Goal: Task Accomplishment & Management: Complete application form

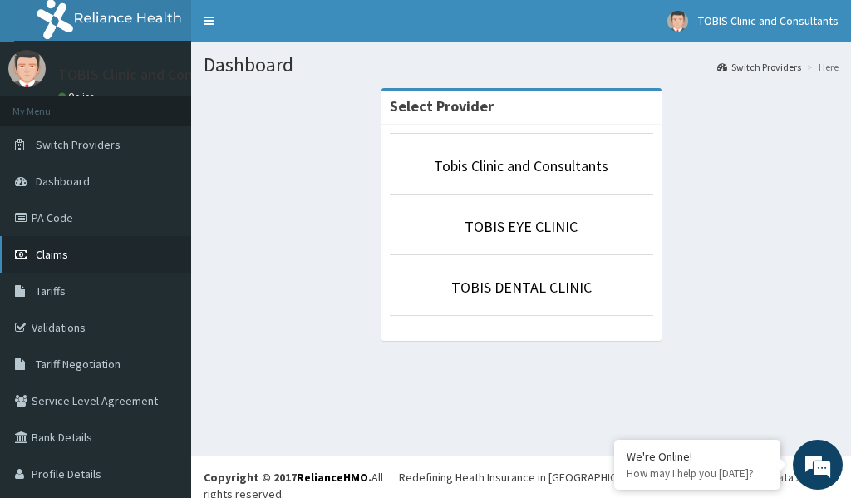
click at [56, 256] on span "Claims" at bounding box center [52, 254] width 32 height 15
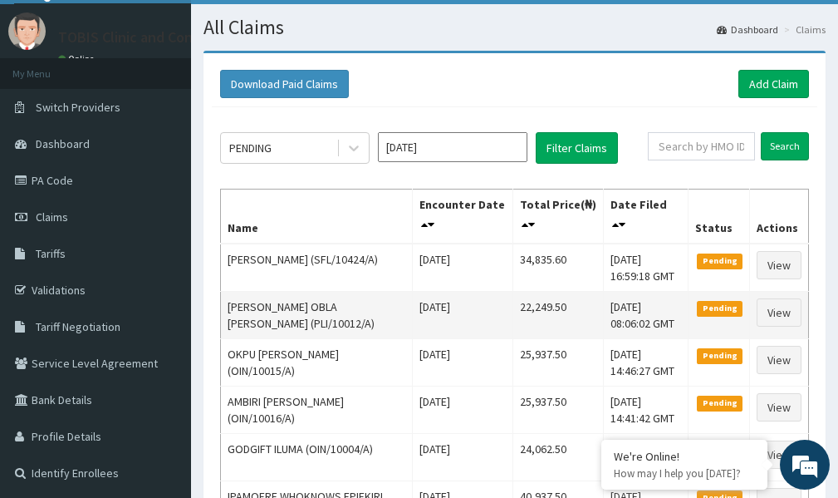
scroll to position [33, 0]
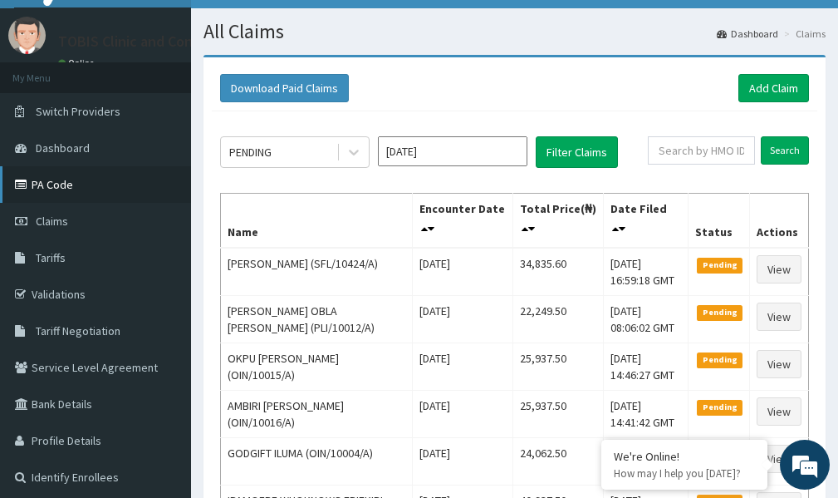
click at [60, 184] on link "PA Code" at bounding box center [95, 184] width 191 height 37
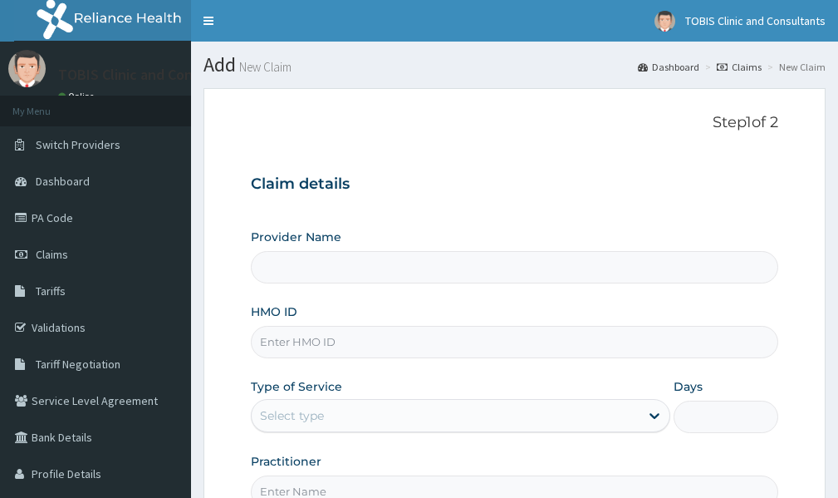
type input "Tobis Clinic and Consultants"
click at [299, 347] on input "HMO ID" at bounding box center [515, 342] width 528 height 32
paste input "SFA/12271/A"
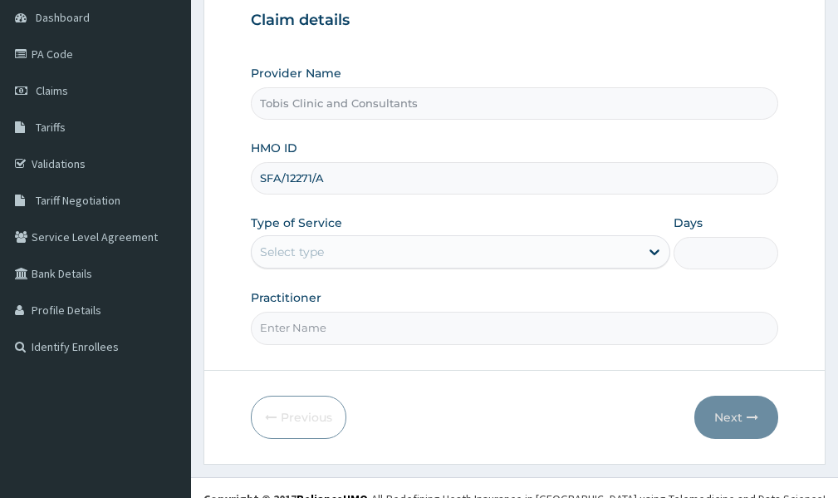
scroll to position [166, 0]
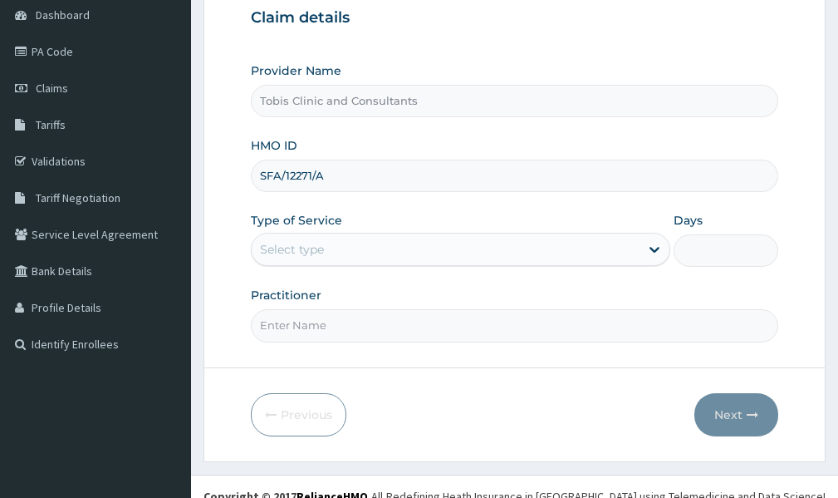
type input "SFA/12271/A"
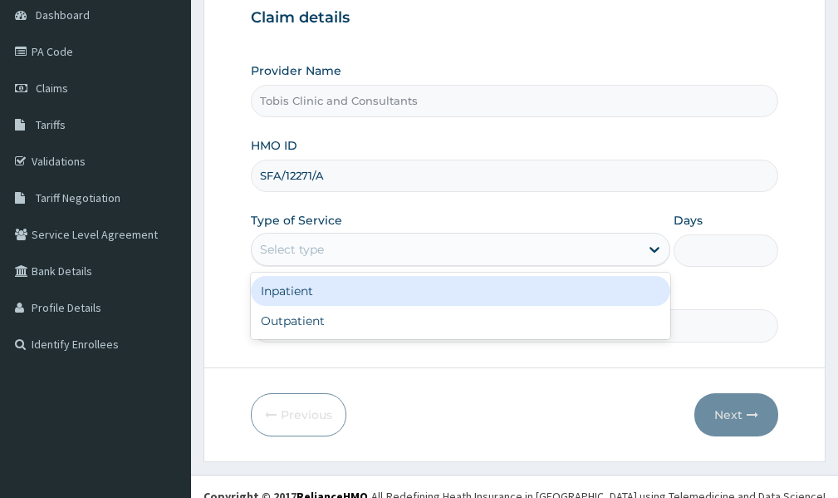
click at [548, 248] on div "Select type" at bounding box center [446, 249] width 388 height 27
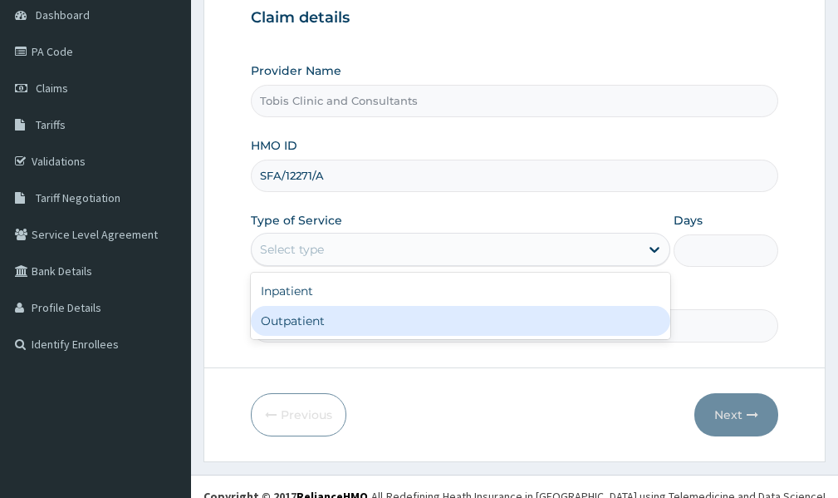
click at [406, 313] on div "Outpatient" at bounding box center [461, 321] width 420 height 30
type input "1"
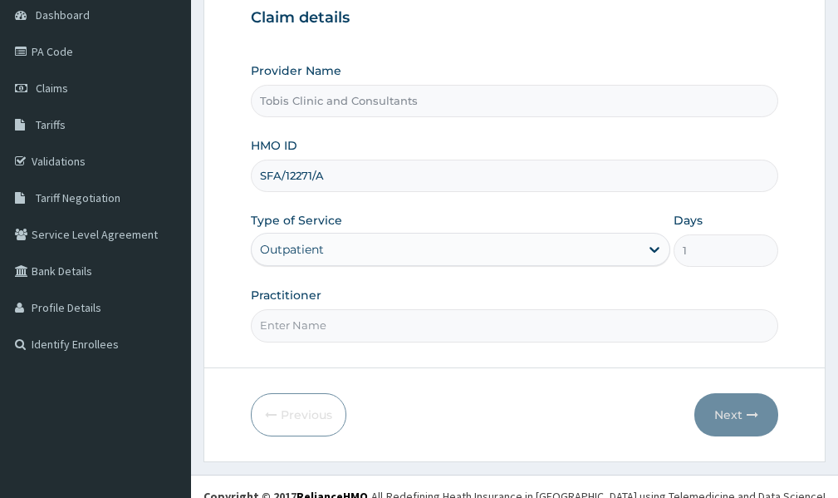
click at [441, 322] on input "Practitioner" at bounding box center [515, 325] width 528 height 32
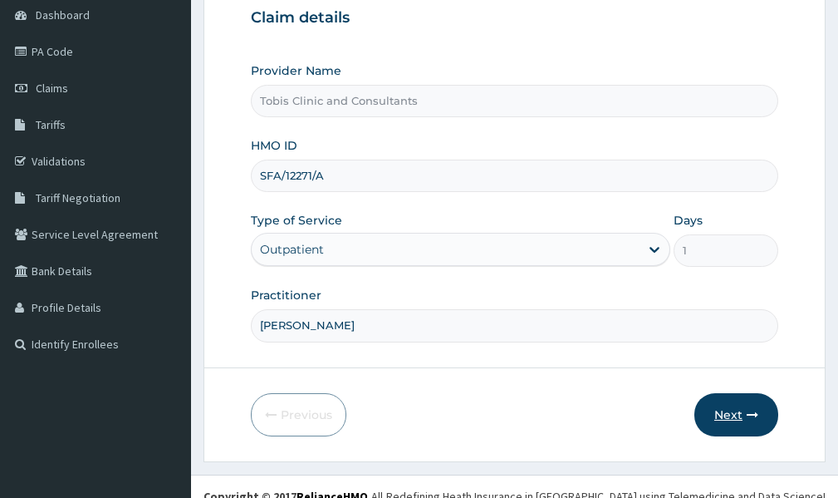
type input "DR LUKMAN"
click at [737, 415] on button "Next" at bounding box center [737, 414] width 84 height 43
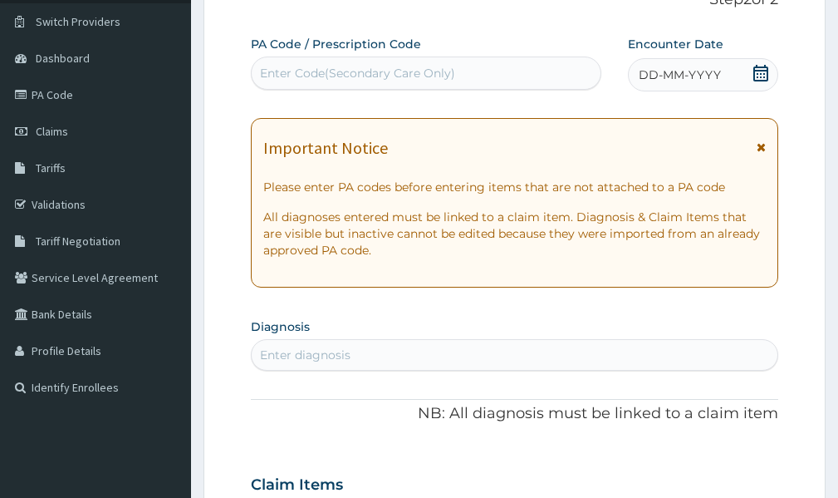
scroll to position [83, 0]
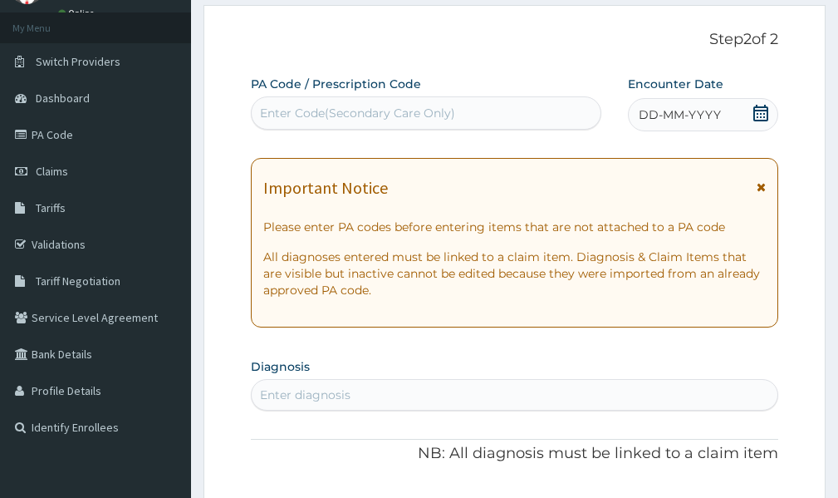
click at [338, 104] on div "Enter Code(Secondary Care Only)" at bounding box center [426, 113] width 349 height 27
paste input "PA/4B97DB"
type input "PA/4B97DB"
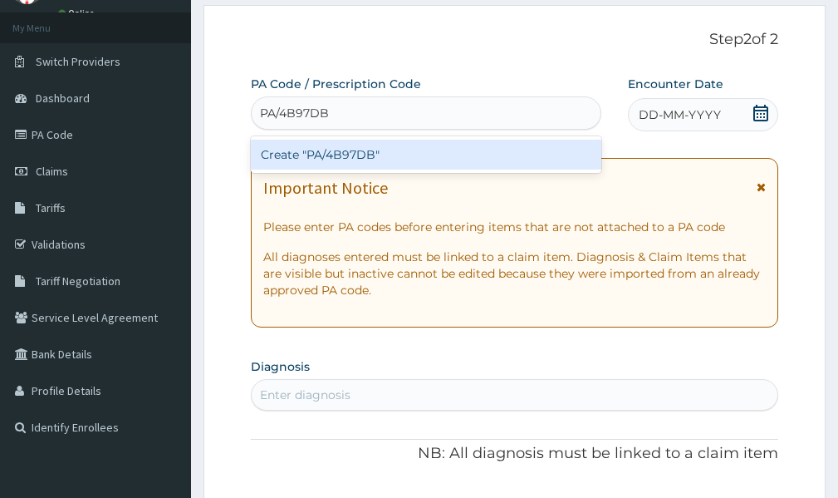
click at [540, 154] on div "Create "PA/4B97DB"" at bounding box center [426, 155] width 351 height 30
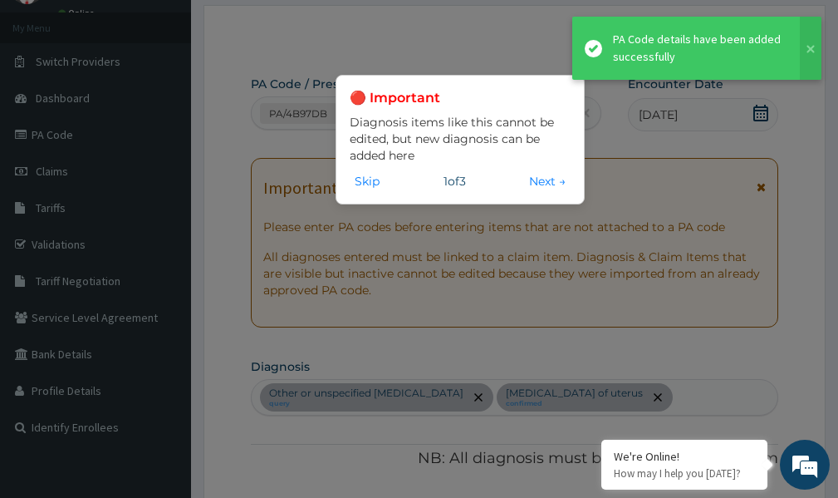
scroll to position [848, 0]
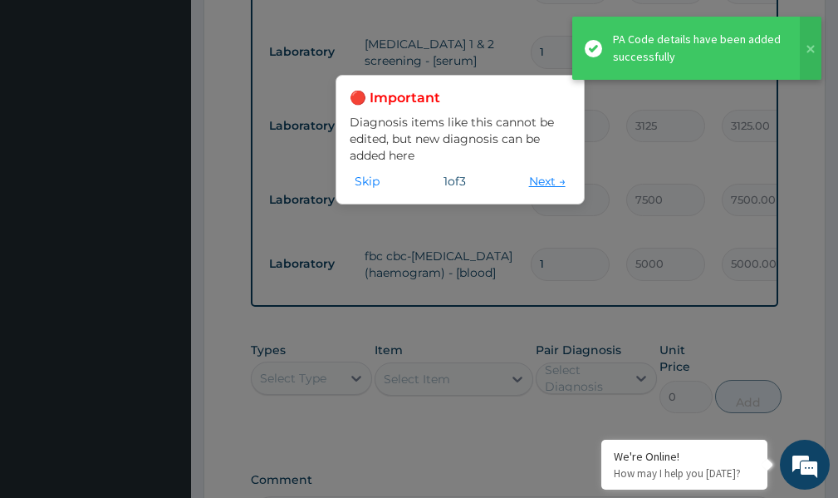
click at [547, 178] on button "Next →" at bounding box center [547, 181] width 47 height 18
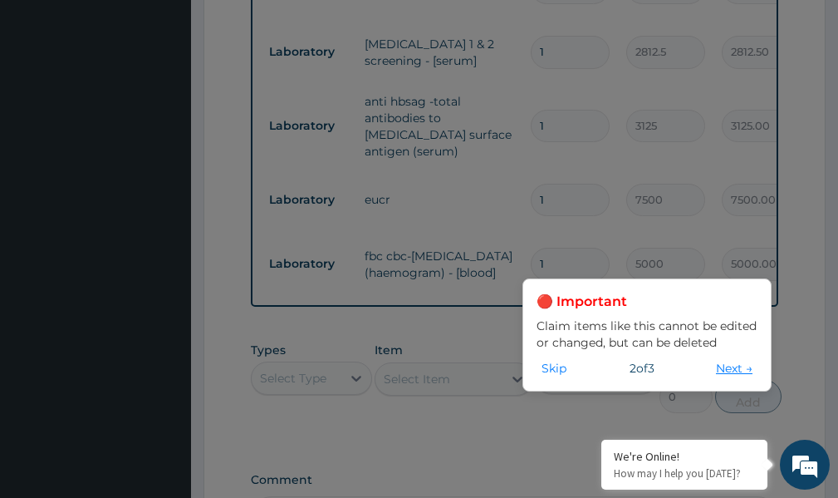
click at [725, 363] on button "Next →" at bounding box center [734, 368] width 47 height 18
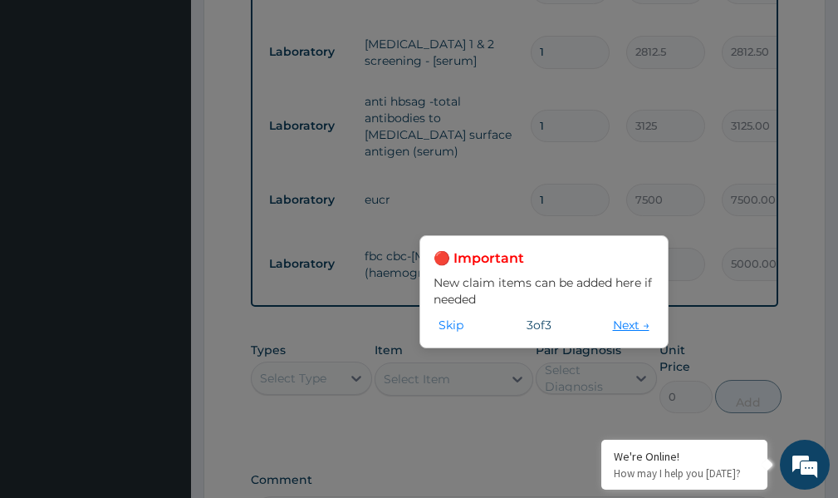
click at [631, 322] on button "Next →" at bounding box center [631, 325] width 47 height 18
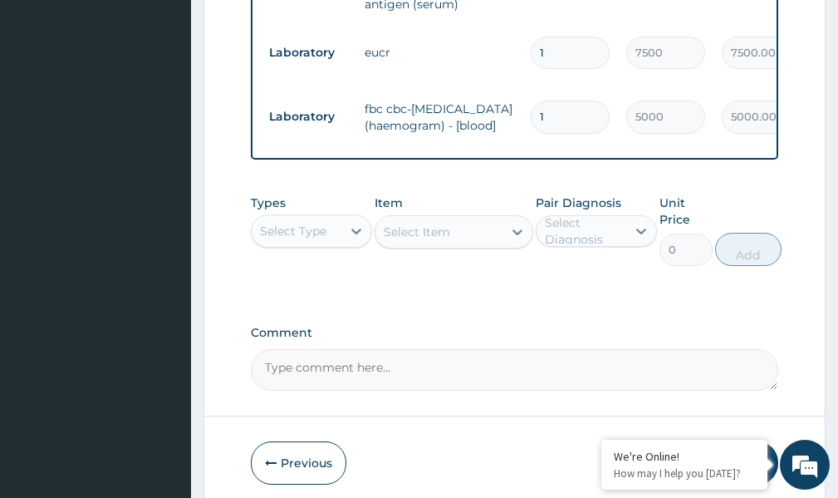
scroll to position [1059, 0]
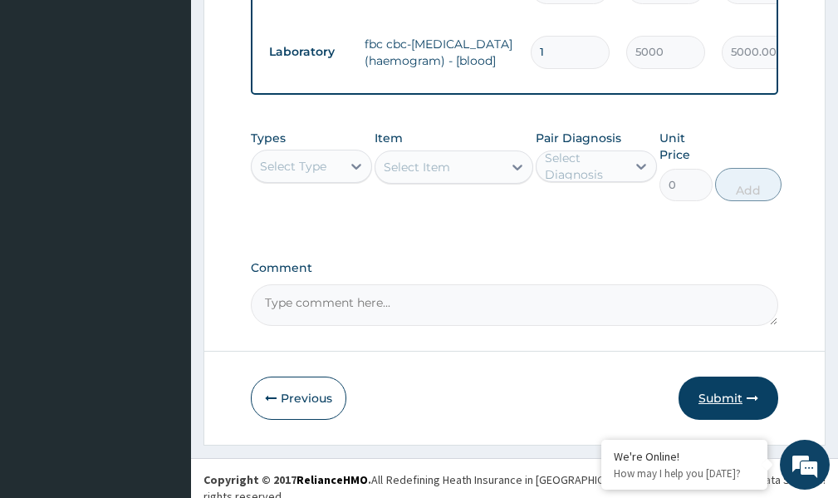
click at [725, 386] on button "Submit" at bounding box center [729, 397] width 100 height 43
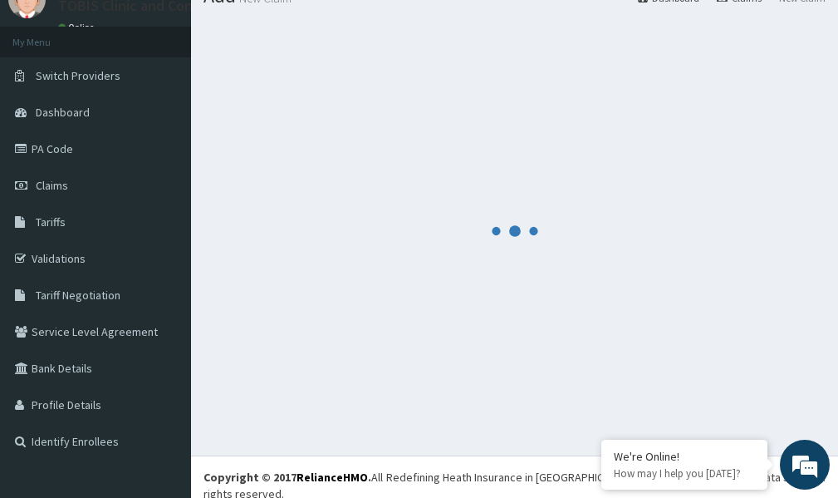
scroll to position [0, 0]
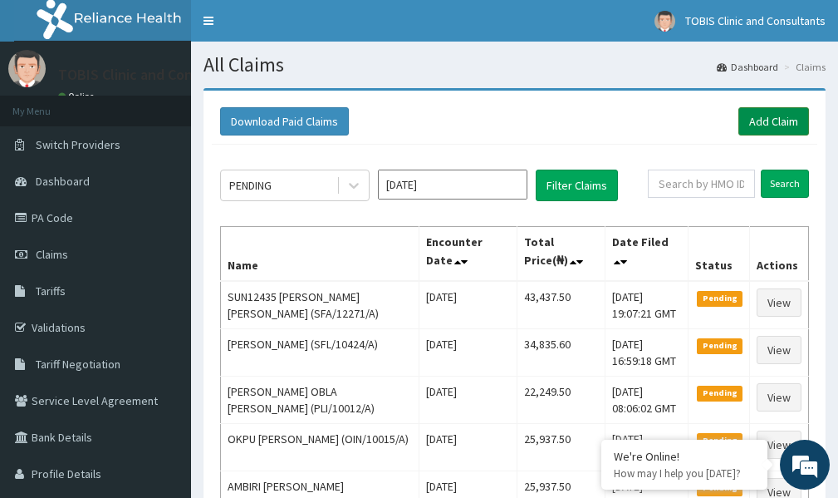
click at [792, 112] on link "Add Claim" at bounding box center [774, 121] width 71 height 28
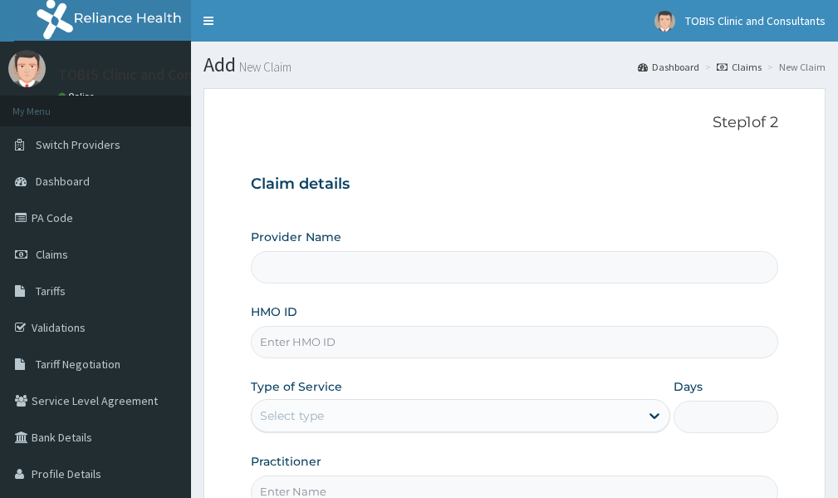
click at [314, 343] on input "HMO ID" at bounding box center [515, 342] width 528 height 32
type input "Tobis Clinic and Consultants"
paste input "SKN/10338/A"
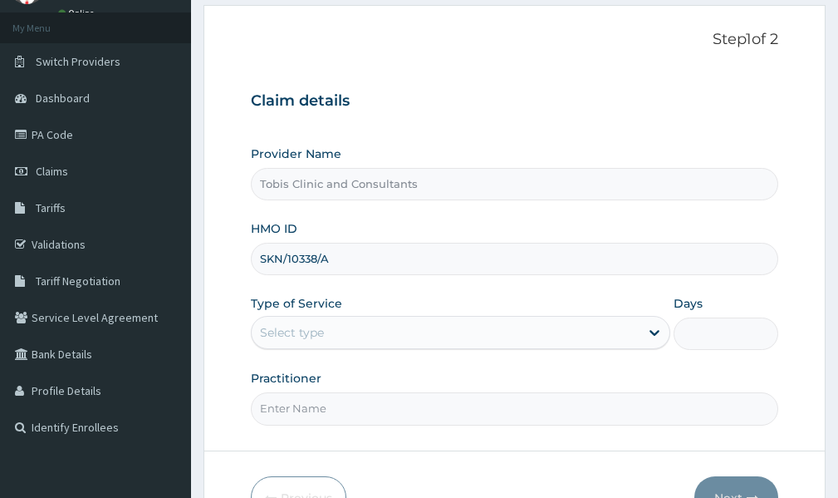
type input "SKN/10338/A"
click at [385, 330] on div "Select type" at bounding box center [446, 332] width 388 height 27
click at [431, 326] on div "Select type" at bounding box center [446, 332] width 388 height 27
click at [435, 327] on div "Select type" at bounding box center [446, 332] width 388 height 27
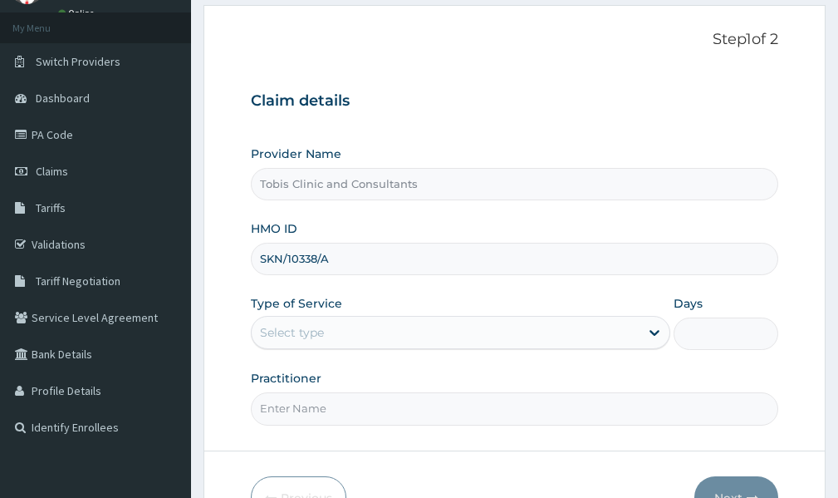
click at [435, 328] on div "Select type" at bounding box center [446, 332] width 388 height 27
click at [653, 329] on icon at bounding box center [654, 332] width 17 height 17
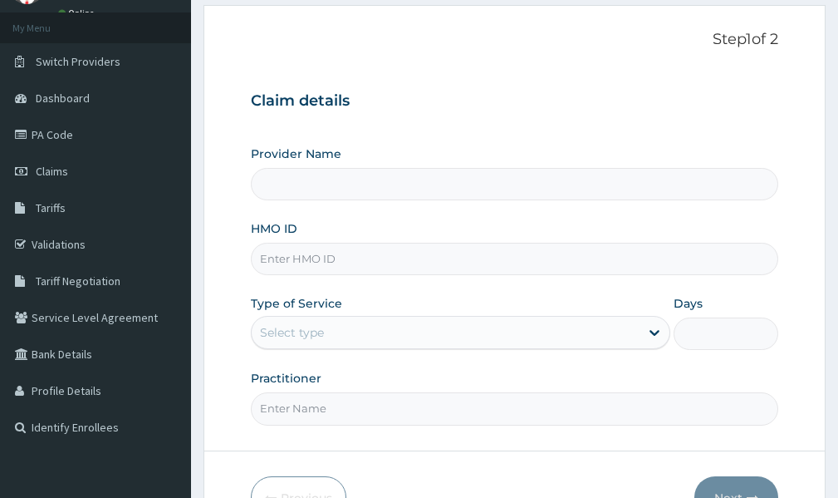
click at [320, 268] on input "HMO ID" at bounding box center [515, 259] width 528 height 32
type input "Tobis Clinic and Consultants"
paste input "SKN/10338/A"
type input "SKN/10338/A"
click at [367, 319] on div "Select type" at bounding box center [446, 332] width 388 height 27
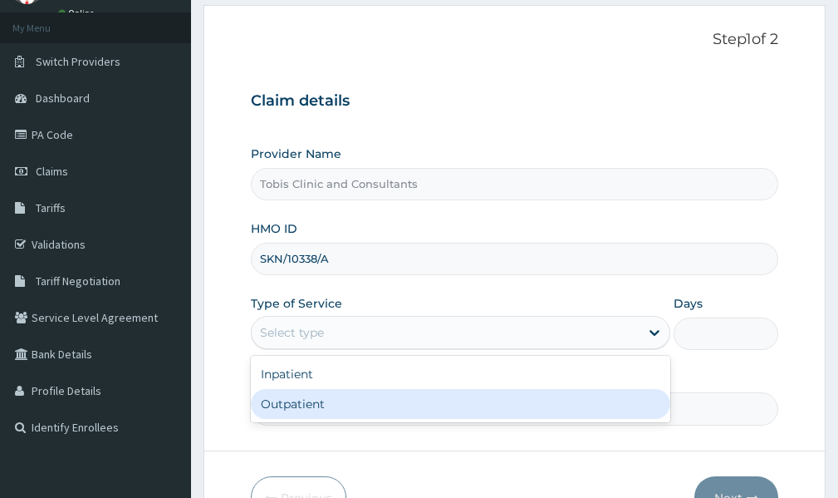
drag, startPoint x: 339, startPoint y: 394, endPoint x: 383, endPoint y: 394, distance: 44.0
click at [341, 394] on div "Outpatient" at bounding box center [461, 404] width 420 height 30
type input "1"
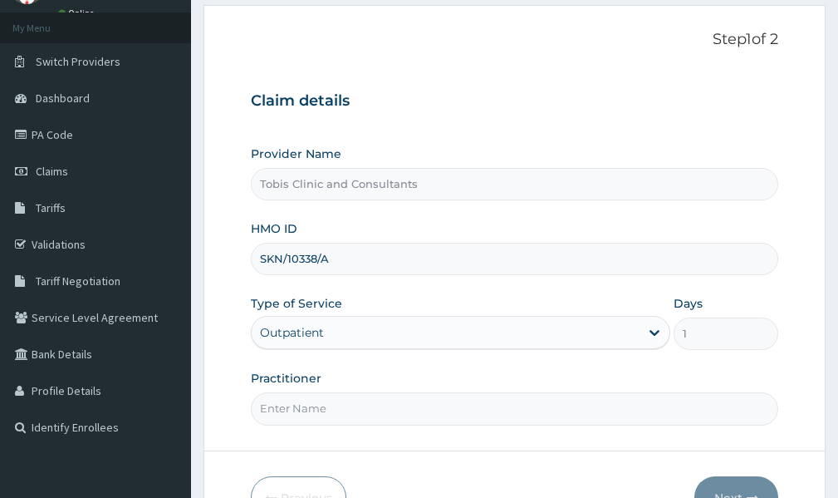
click at [379, 406] on input "Practitioner" at bounding box center [515, 408] width 528 height 32
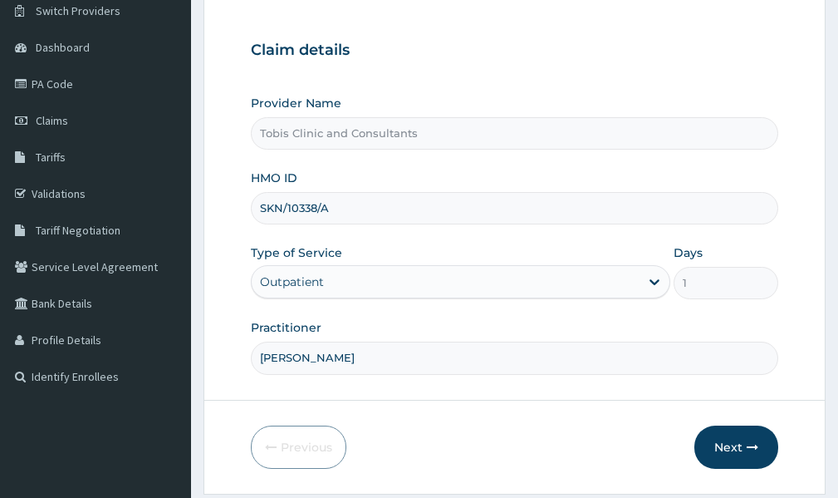
scroll to position [185, 0]
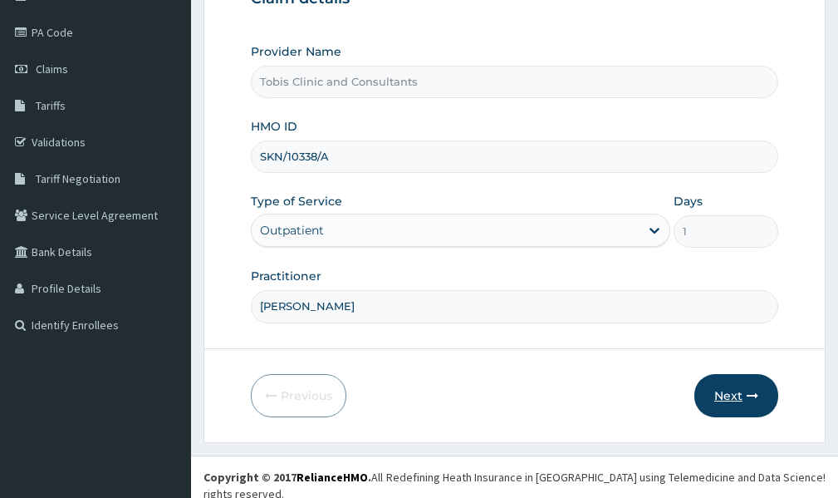
type input "[PERSON_NAME]"
click at [723, 395] on button "Next" at bounding box center [737, 395] width 84 height 43
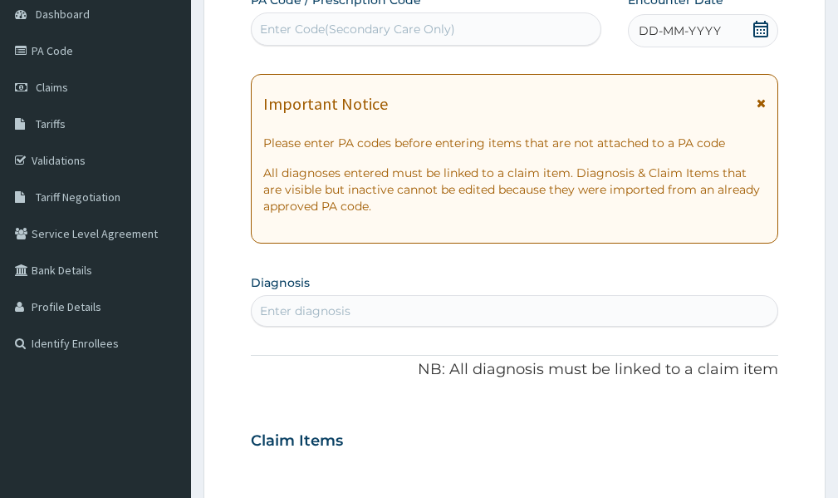
scroll to position [166, 0]
click at [753, 30] on icon at bounding box center [761, 30] width 17 height 17
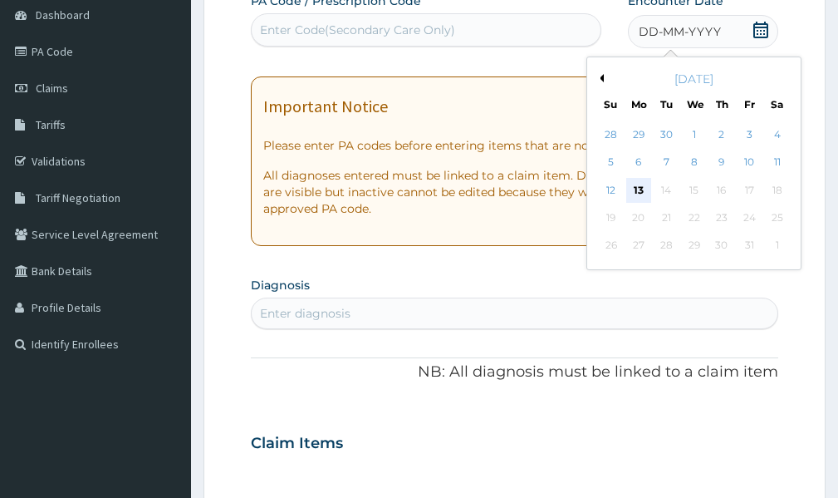
click at [638, 184] on div "13" at bounding box center [639, 190] width 25 height 25
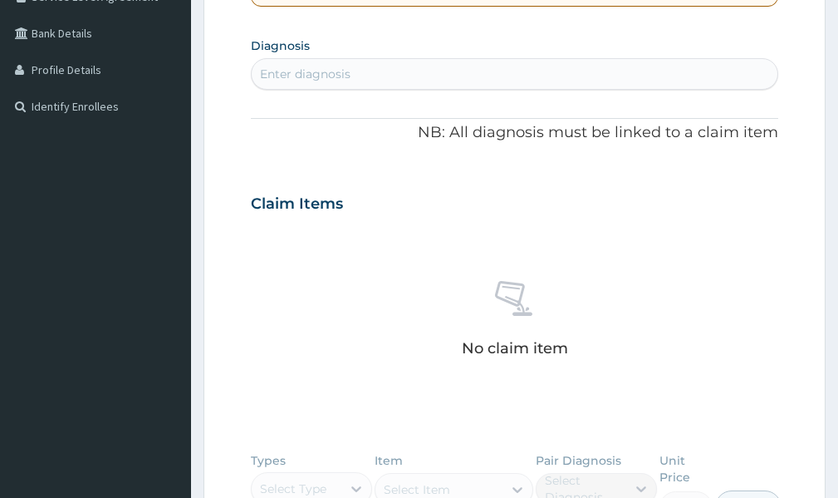
scroll to position [415, 0]
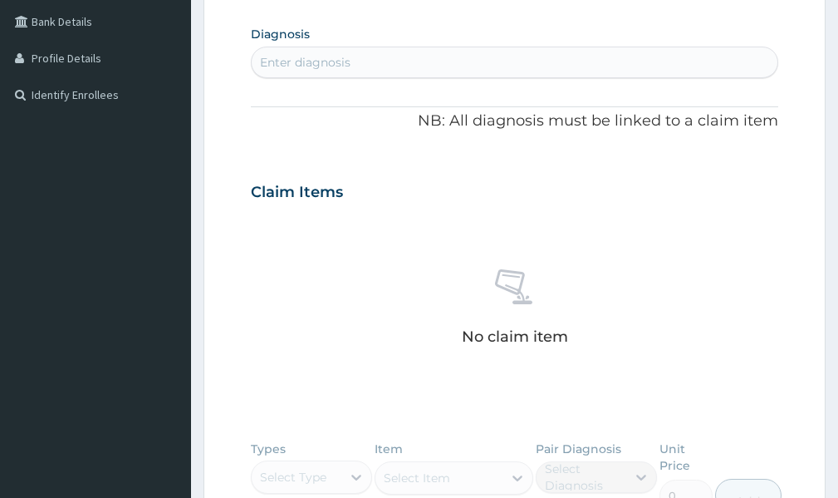
click at [383, 53] on div "Enter diagnosis" at bounding box center [515, 62] width 526 height 27
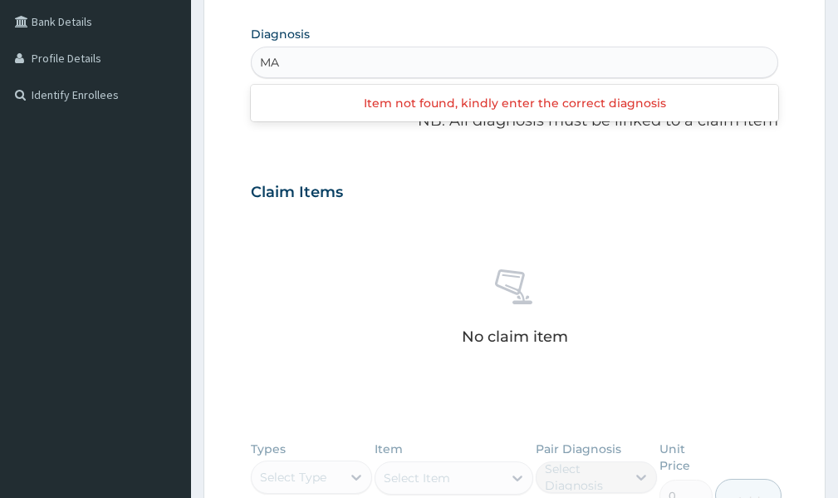
type input "M"
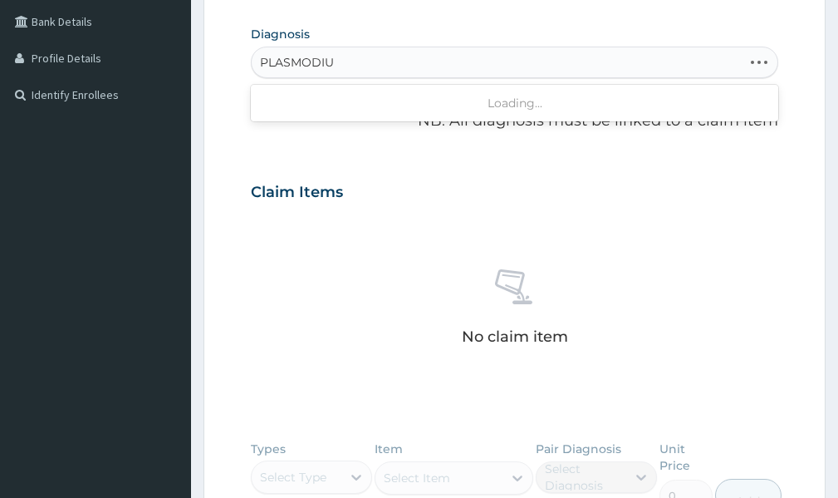
type input "PLASMODIUM"
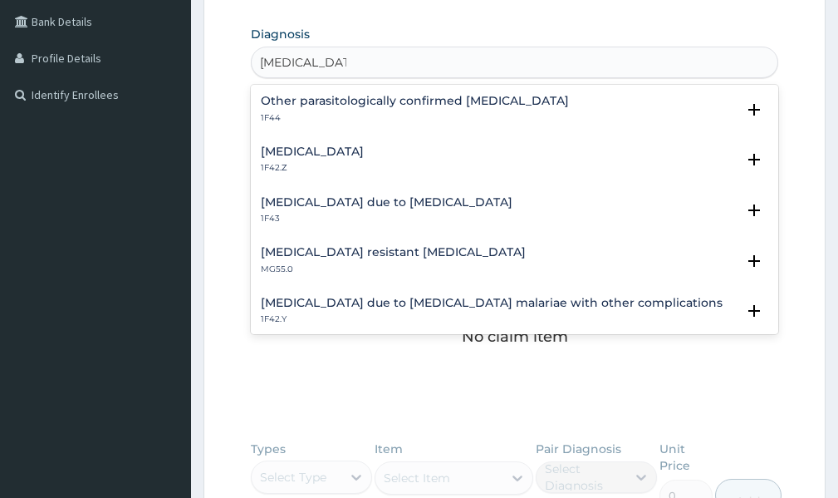
click at [364, 151] on h4 "Plasmodium malariae malaria without complication" at bounding box center [312, 151] width 103 height 12
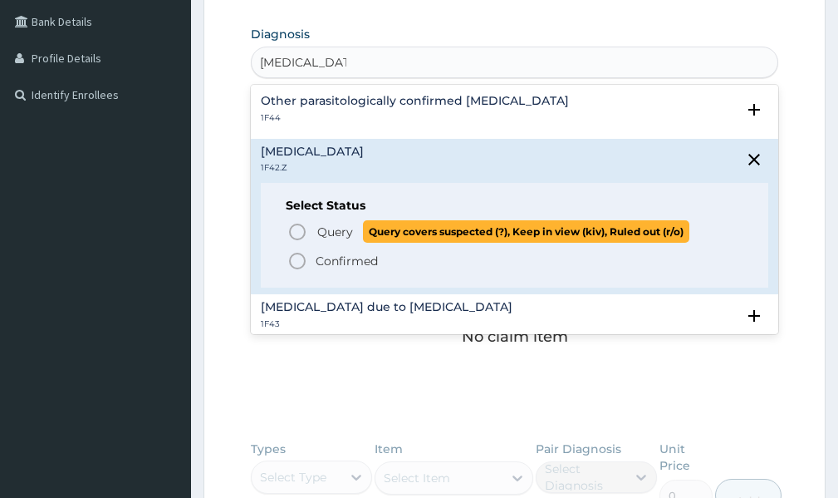
click at [297, 235] on icon "status option query" at bounding box center [298, 232] width 20 height 20
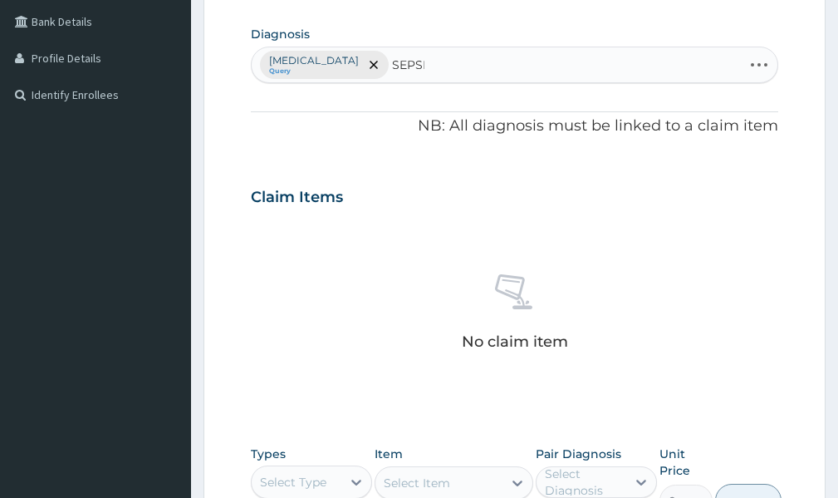
type input "SEPSIS"
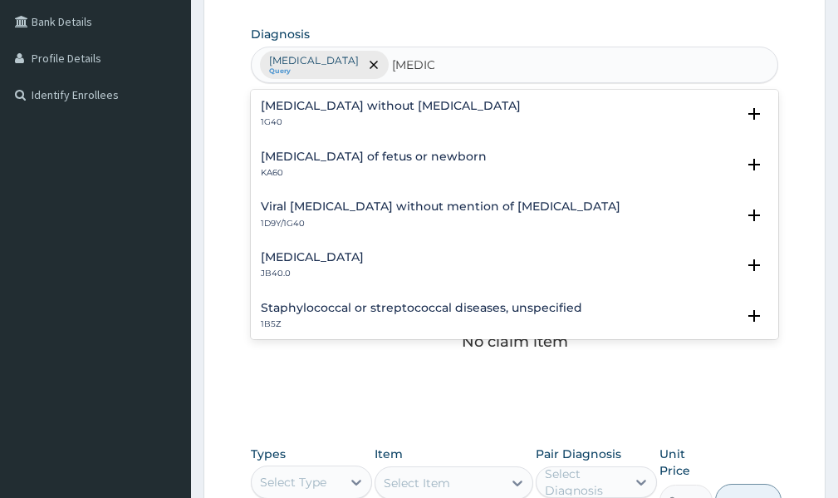
click at [337, 108] on h4 "Sepsis without septic shock" at bounding box center [391, 106] width 260 height 12
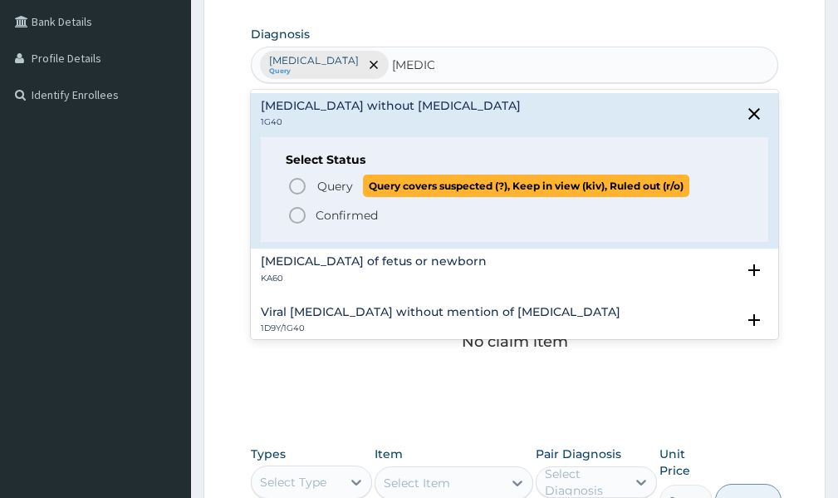
drag, startPoint x: 295, startPoint y: 185, endPoint x: 437, endPoint y: 156, distance: 145.0
click at [297, 185] on icon "status option query" at bounding box center [298, 186] width 20 height 20
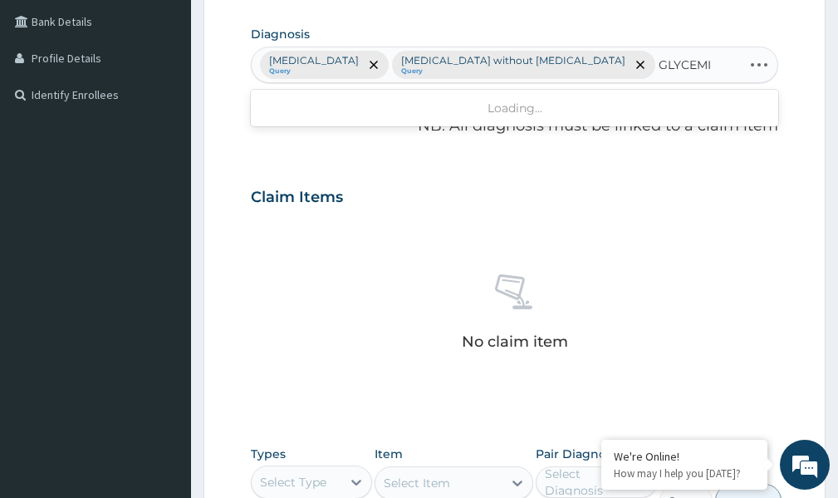
type input "GLYCEMIA"
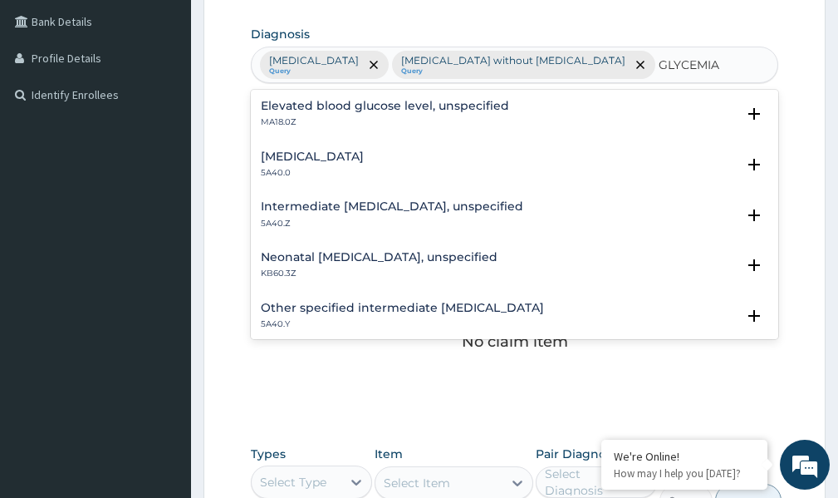
scroll to position [0, 0]
click at [368, 112] on h4 "Elevated blood glucose level, unspecified" at bounding box center [385, 106] width 248 height 12
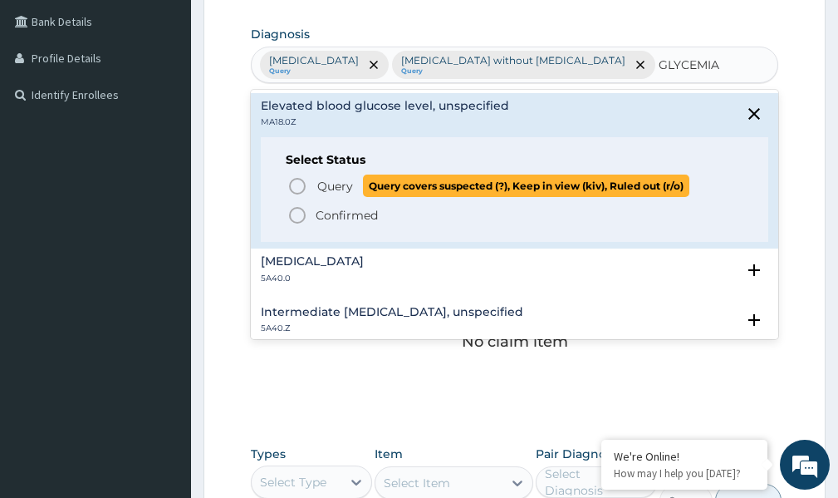
click at [294, 196] on icon "status option query" at bounding box center [298, 186] width 20 height 20
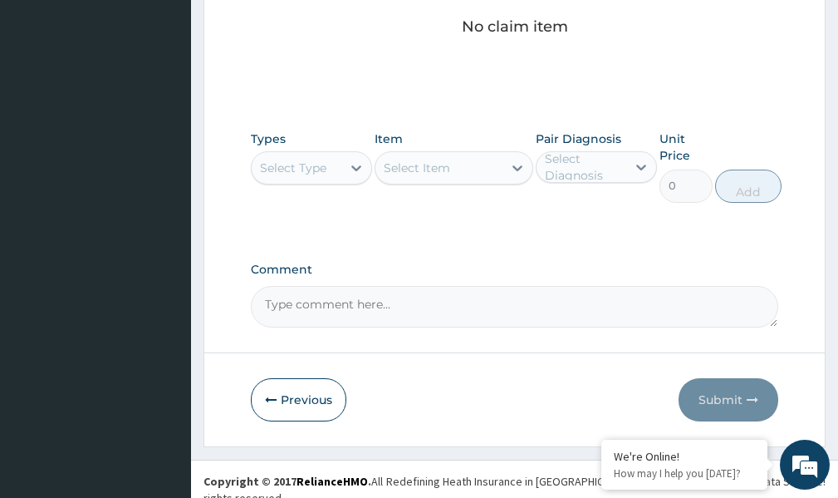
scroll to position [765, 0]
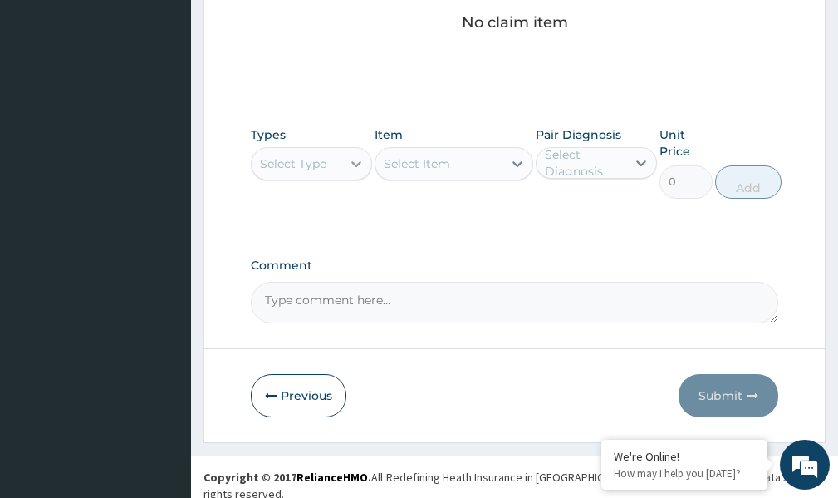
click at [351, 161] on icon at bounding box center [356, 163] width 17 height 17
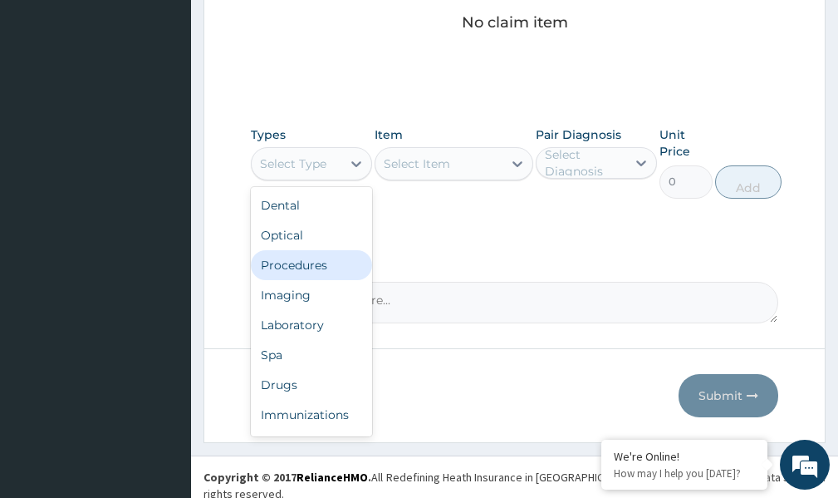
click at [322, 270] on div "Procedures" at bounding box center [311, 265] width 121 height 30
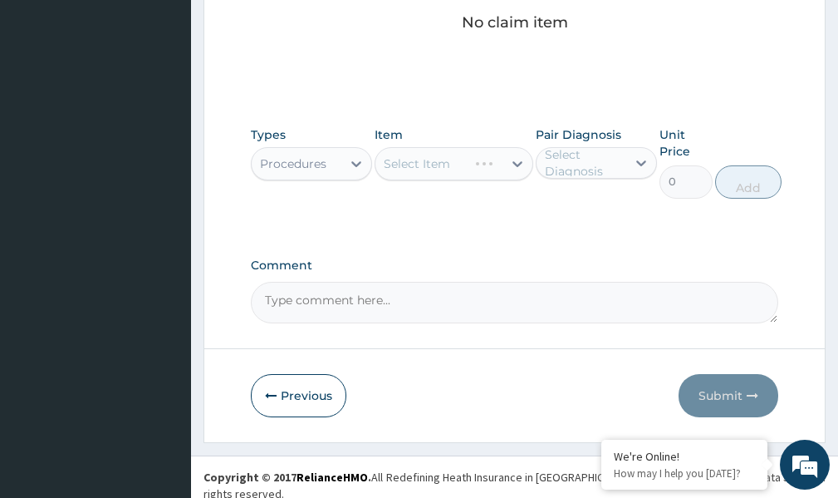
click at [554, 161] on div "Select Diagnosis" at bounding box center [585, 162] width 80 height 33
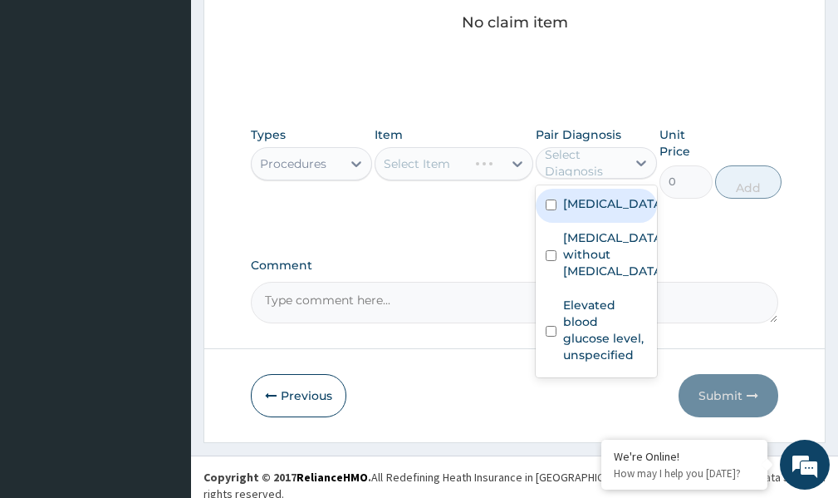
drag, startPoint x: 550, startPoint y: 235, endPoint x: 533, endPoint y: 309, distance: 75.8
click at [549, 210] on input "checkbox" at bounding box center [551, 204] width 11 height 11
checkbox input "true"
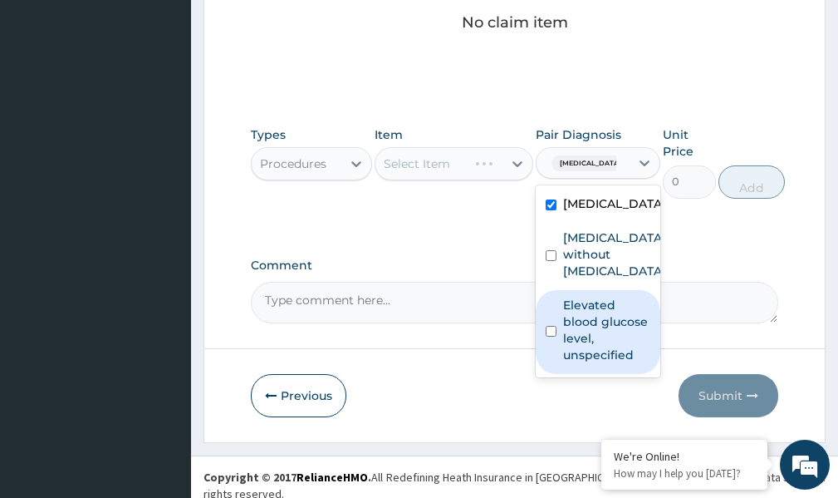
click at [557, 341] on div "Elevated blood glucose level, unspecified" at bounding box center [598, 332] width 125 height 84
checkbox input "true"
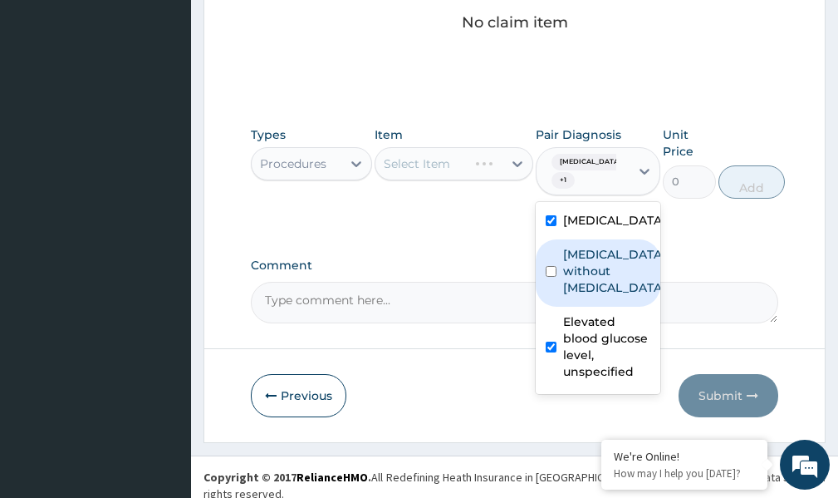
click at [551, 277] on input "checkbox" at bounding box center [551, 271] width 11 height 11
checkbox input "true"
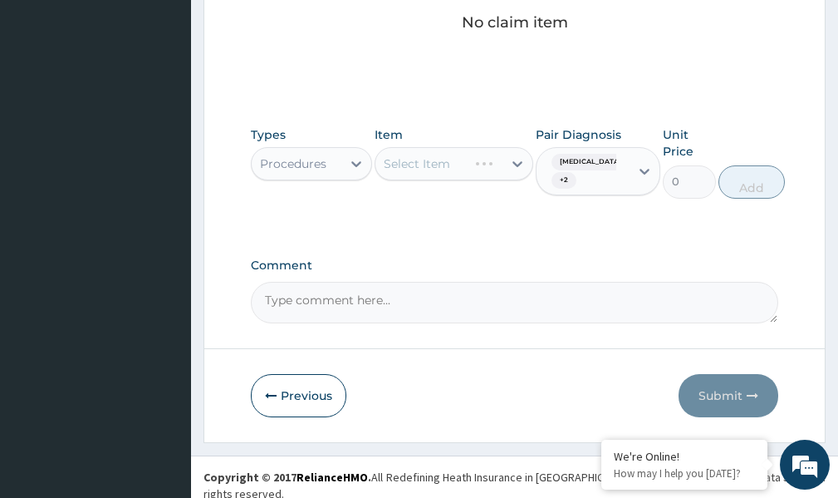
click at [514, 159] on div "Select Item" at bounding box center [454, 163] width 158 height 33
click at [516, 160] on icon at bounding box center [517, 163] width 17 height 17
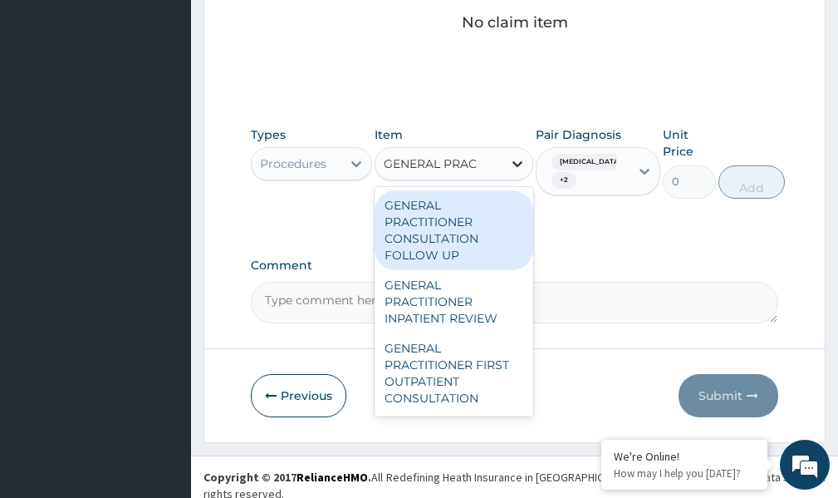
type input "GENERAL PRACT"
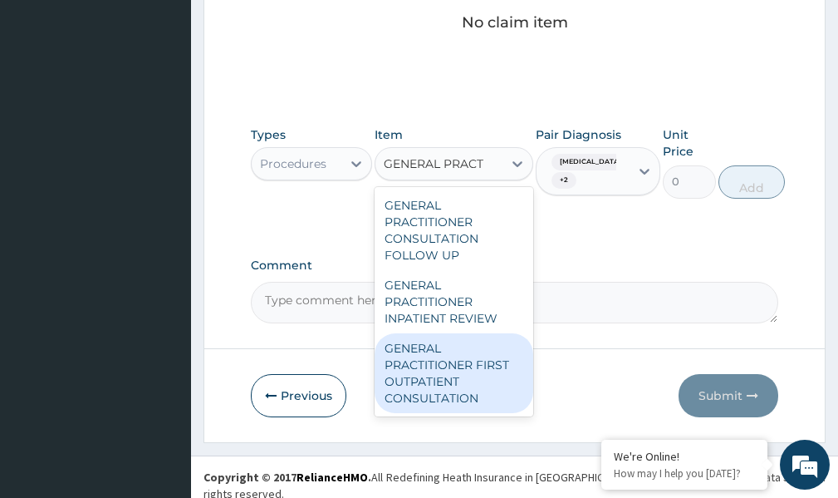
click at [418, 382] on div "GENERAL PRACTITIONER FIRST OUTPATIENT CONSULTATION" at bounding box center [454, 373] width 158 height 80
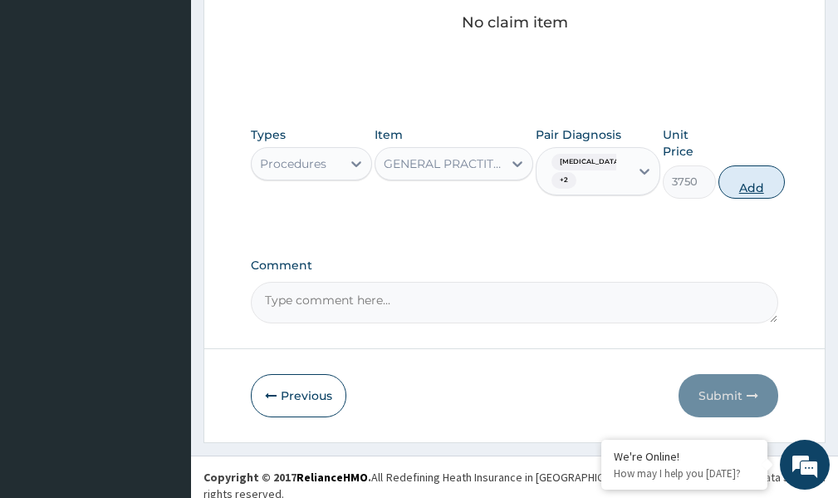
click at [785, 184] on button "Add" at bounding box center [752, 181] width 66 height 33
type input "0"
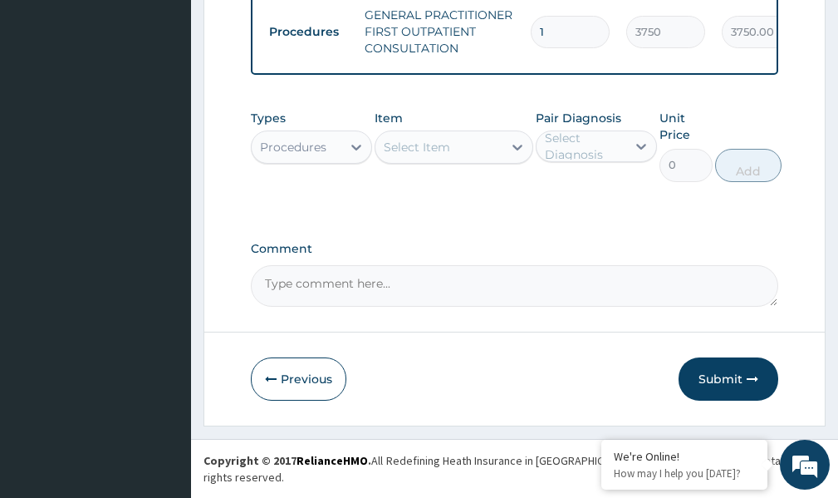
scroll to position [708, 0]
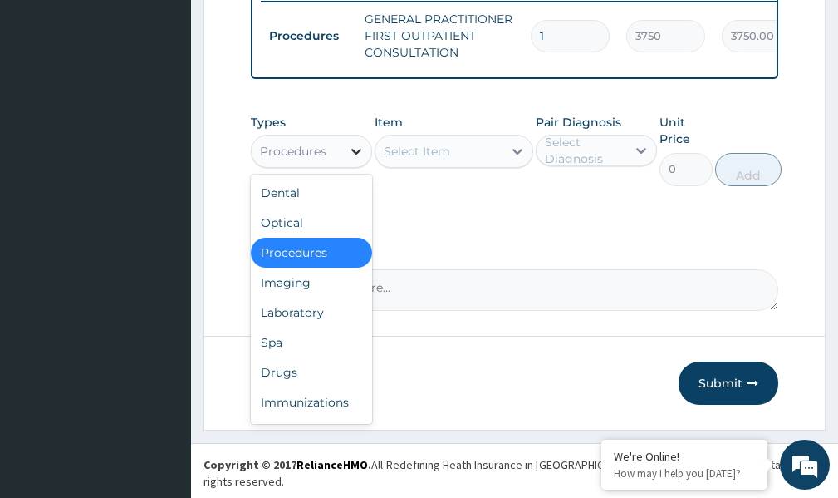
click at [356, 155] on icon at bounding box center [356, 152] width 10 height 6
click at [300, 321] on div "Laboratory" at bounding box center [311, 312] width 121 height 30
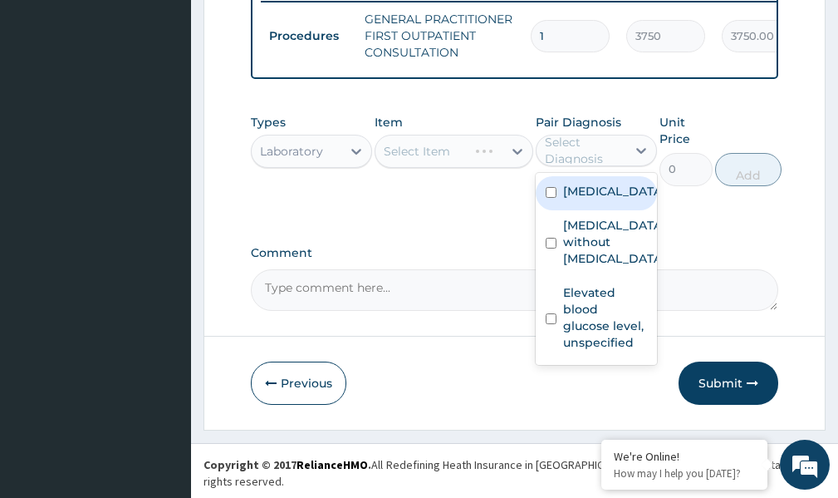
click at [553, 162] on div "Select Diagnosis" at bounding box center [585, 150] width 80 height 33
click at [551, 198] on input "checkbox" at bounding box center [551, 192] width 11 height 11
checkbox input "true"
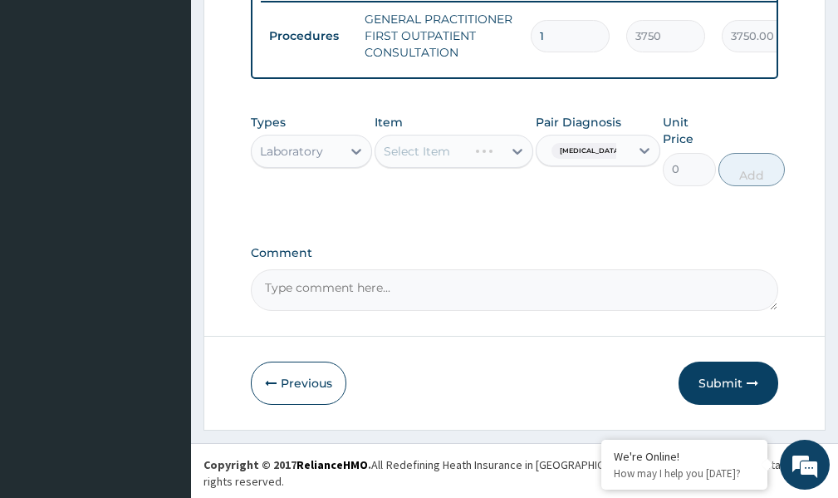
click at [513, 162] on div "Select Item" at bounding box center [454, 151] width 158 height 33
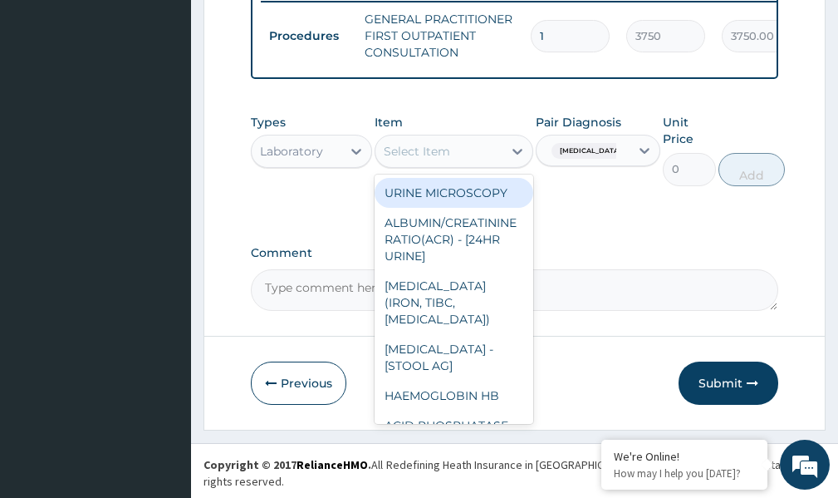
click at [513, 160] on icon at bounding box center [517, 151] width 17 height 17
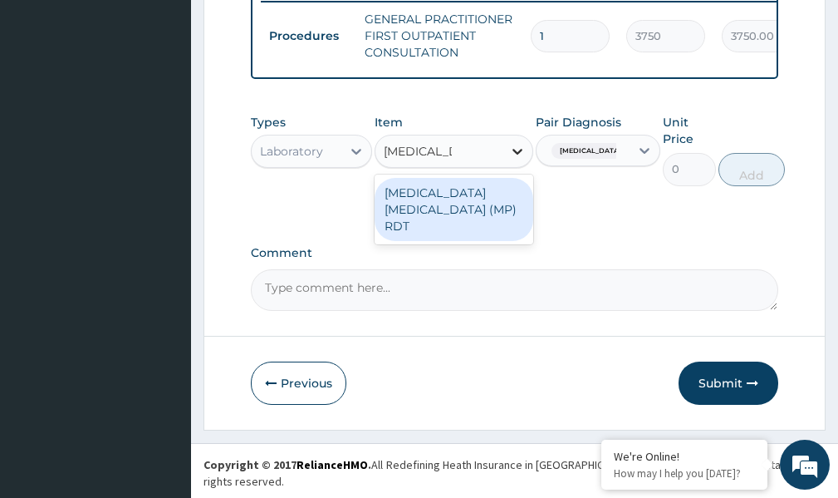
type input "MALARIA PA"
click at [497, 204] on div "[MEDICAL_DATA] [MEDICAL_DATA] (MP) RDT" at bounding box center [454, 209] width 158 height 63
type input "2000"
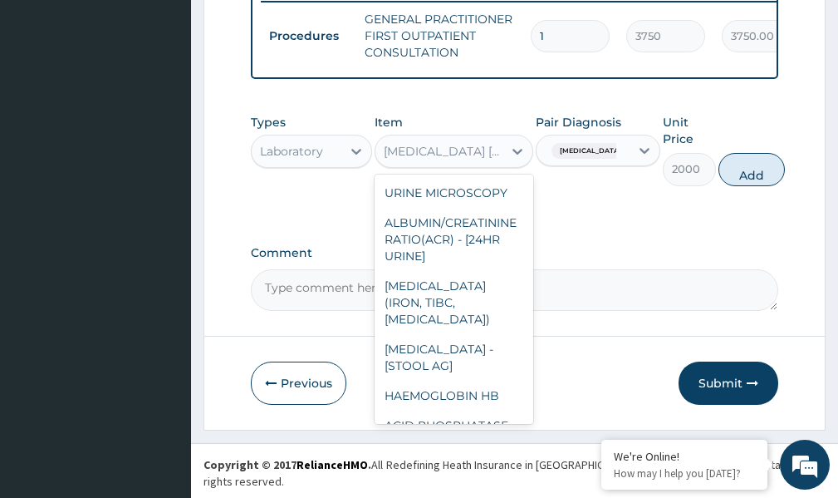
click at [497, 160] on div "[MEDICAL_DATA] [MEDICAL_DATA] (MP) RDT" at bounding box center [444, 151] width 120 height 17
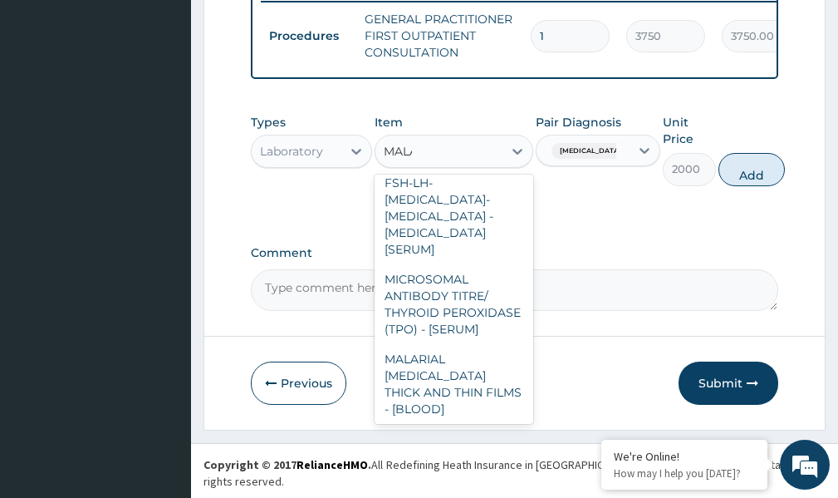
scroll to position [0, 0]
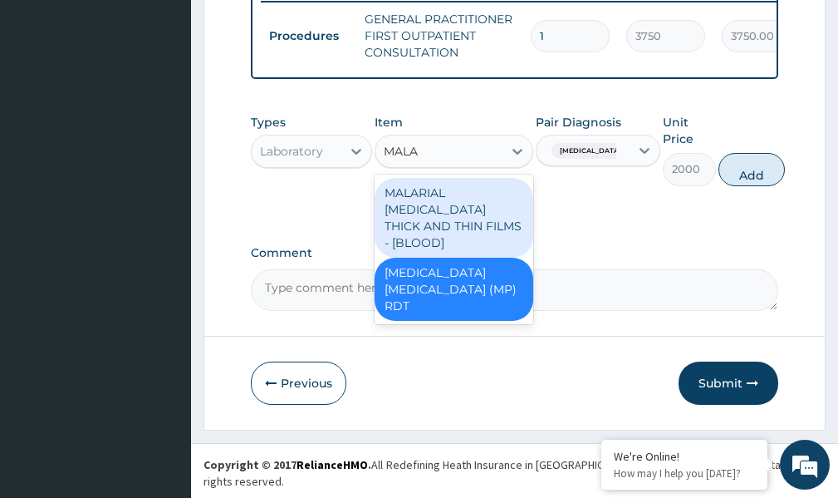
type input "MALAR"
click at [477, 236] on div "MALARIAL [MEDICAL_DATA] THICK AND THIN FILMS - [BLOOD]" at bounding box center [454, 218] width 158 height 80
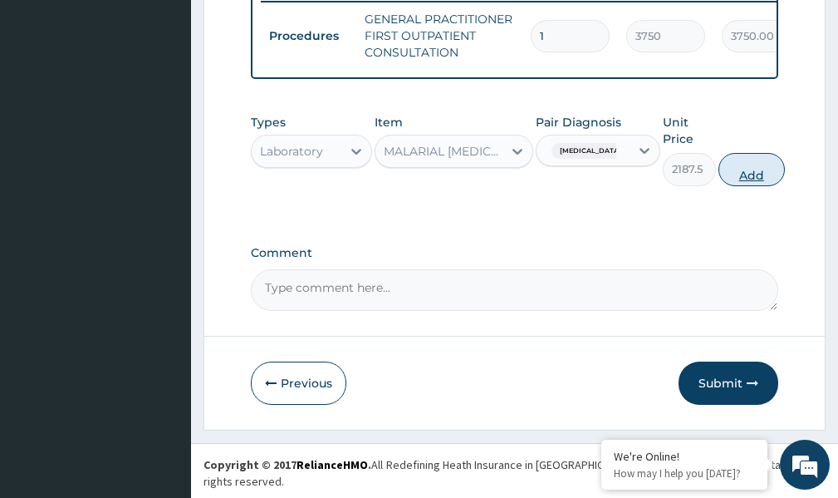
click at [785, 186] on button "Add" at bounding box center [752, 169] width 66 height 33
type input "0"
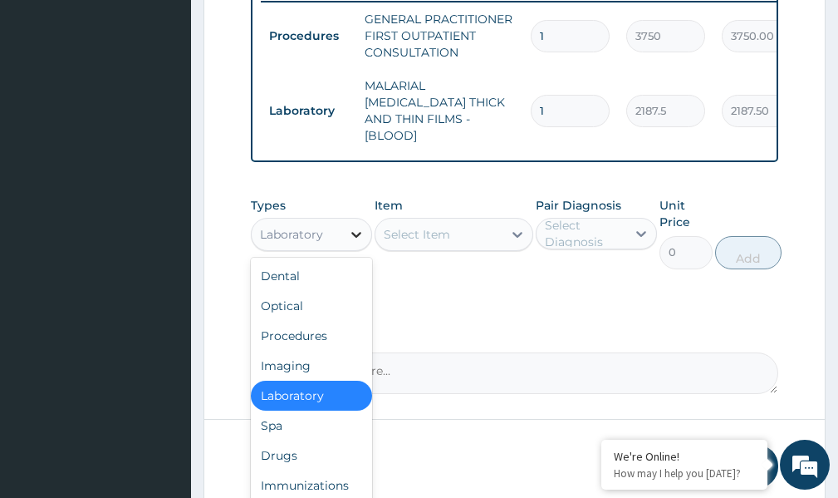
click at [356, 228] on icon at bounding box center [356, 234] width 17 height 17
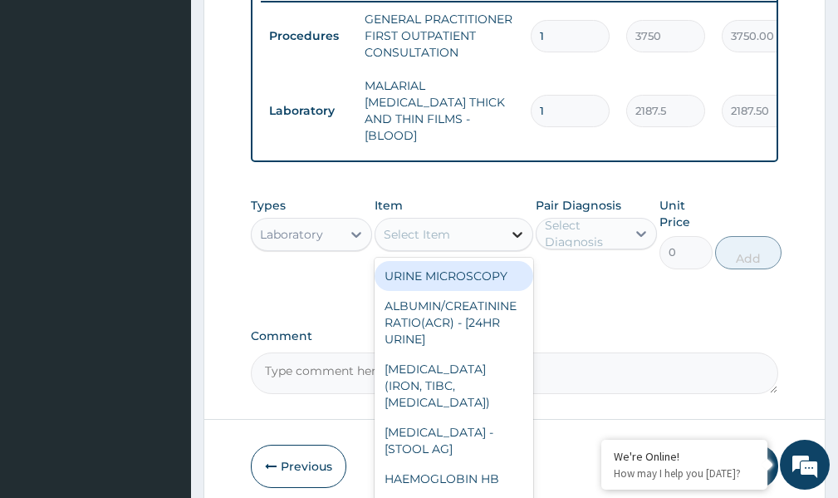
click at [517, 229] on icon at bounding box center [517, 234] width 17 height 17
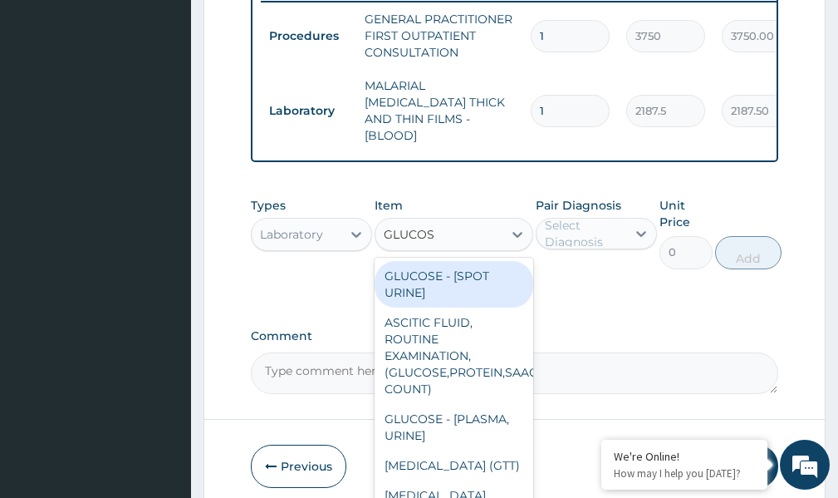
type input "GLUCOSE"
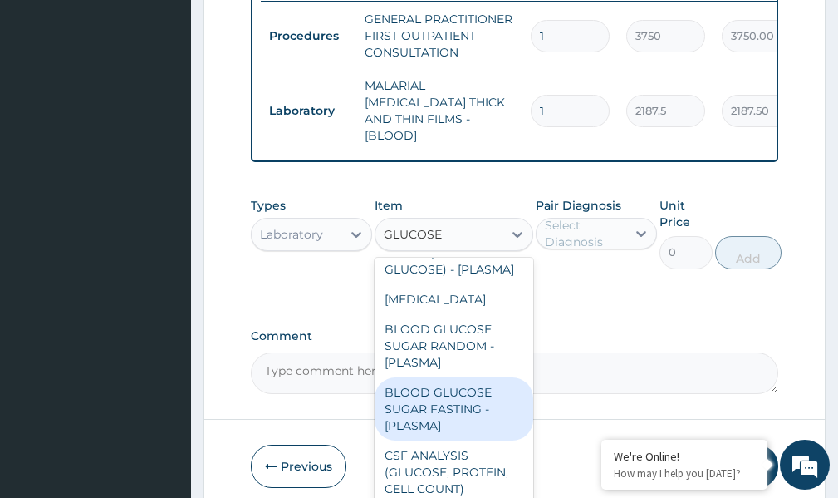
scroll to position [544, 0]
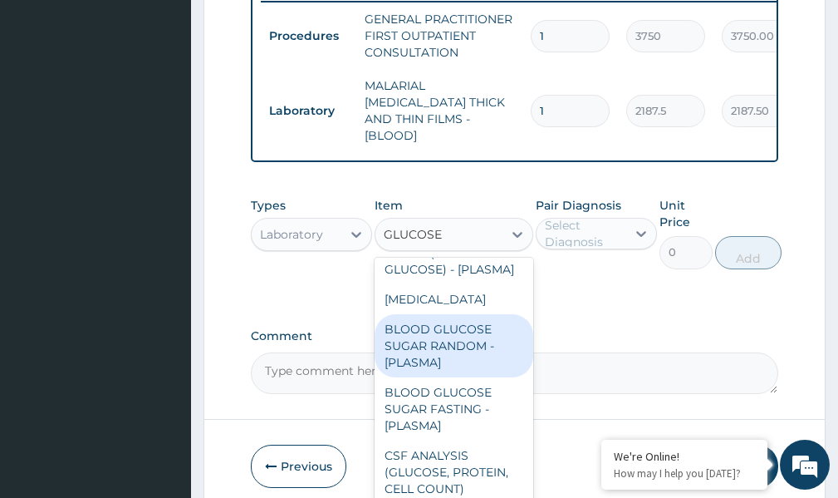
click at [453, 331] on div "BLOOD GLUCOSE SUGAR RANDOM - [PLASMA]" at bounding box center [454, 345] width 158 height 63
type input "1875"
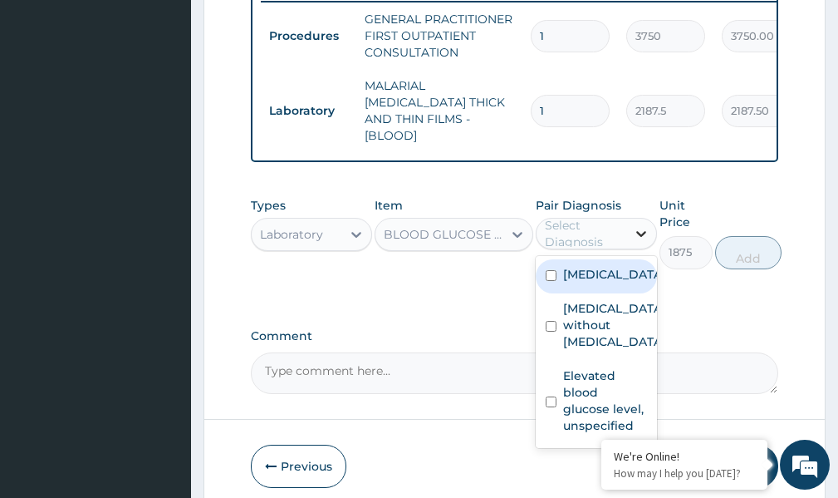
click at [642, 229] on icon at bounding box center [641, 233] width 17 height 17
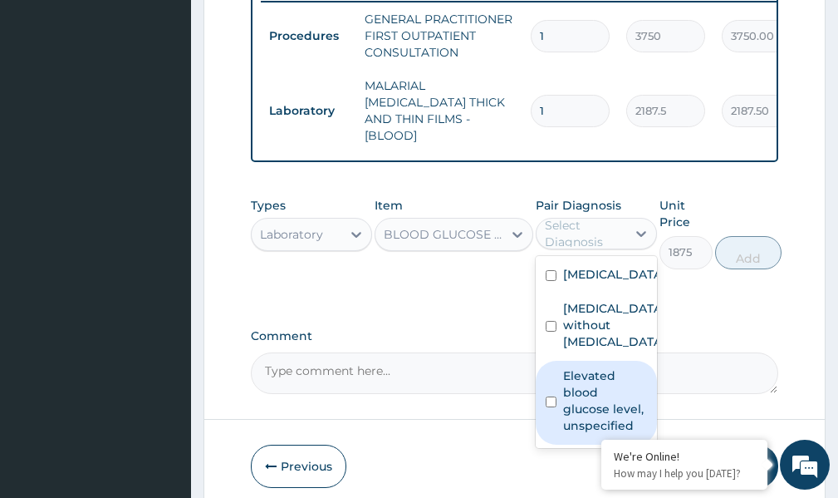
click at [549, 407] on input "checkbox" at bounding box center [551, 401] width 11 height 11
checkbox input "true"
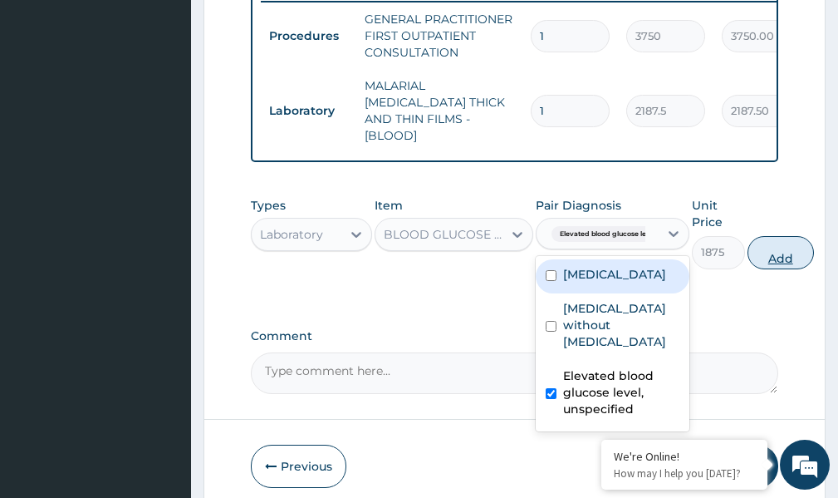
click at [779, 253] on button "Add" at bounding box center [781, 252] width 66 height 33
type input "0"
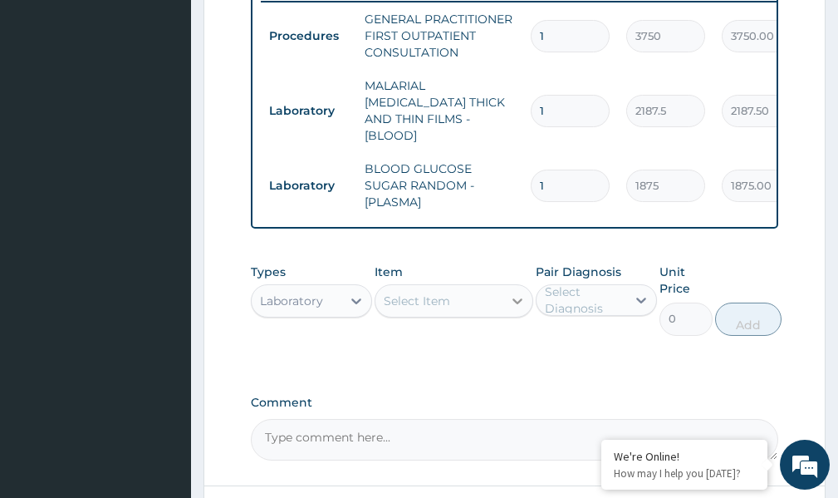
click at [519, 299] on icon at bounding box center [518, 302] width 10 height 6
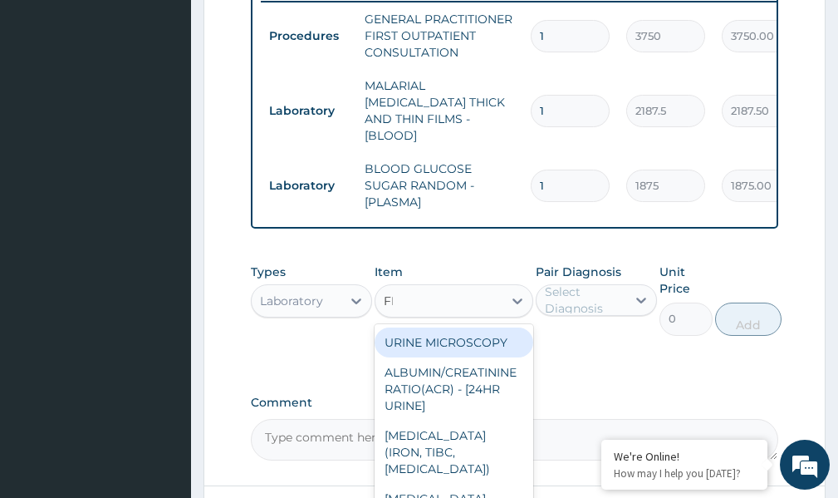
type input "FBC"
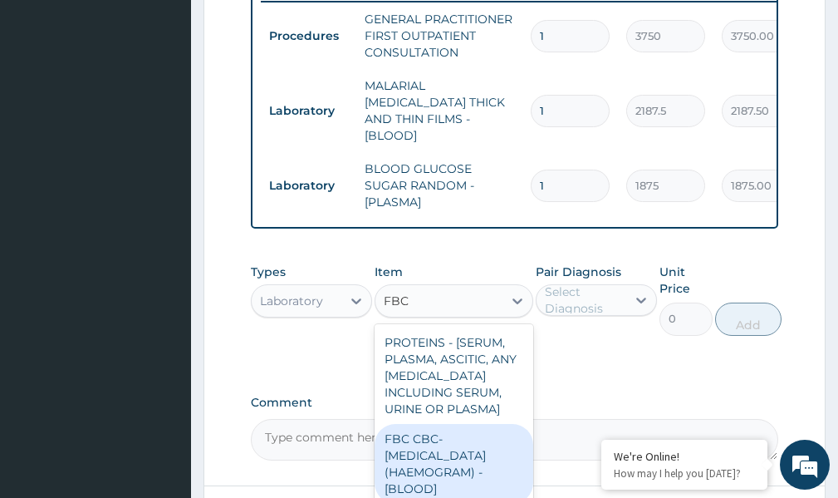
click at [462, 443] on div "FBC CBC-[MEDICAL_DATA] (HAEMOGRAM) - [BLOOD]" at bounding box center [454, 464] width 158 height 80
type input "5000"
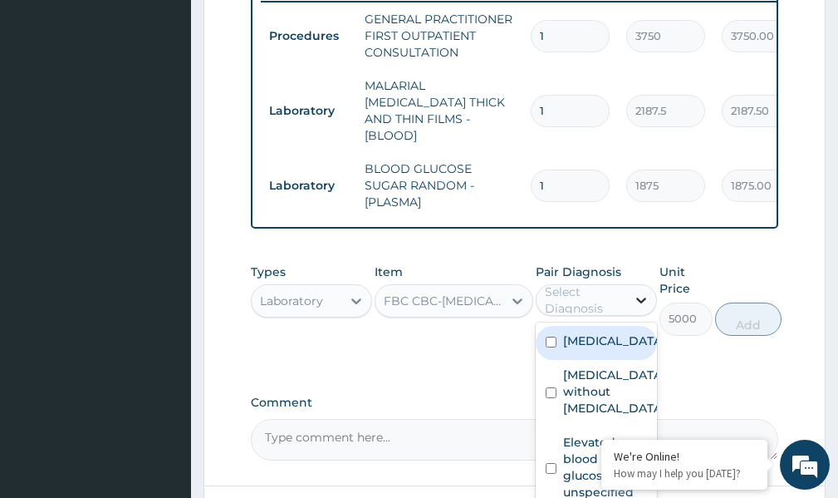
click at [639, 298] on icon at bounding box center [642, 301] width 10 height 6
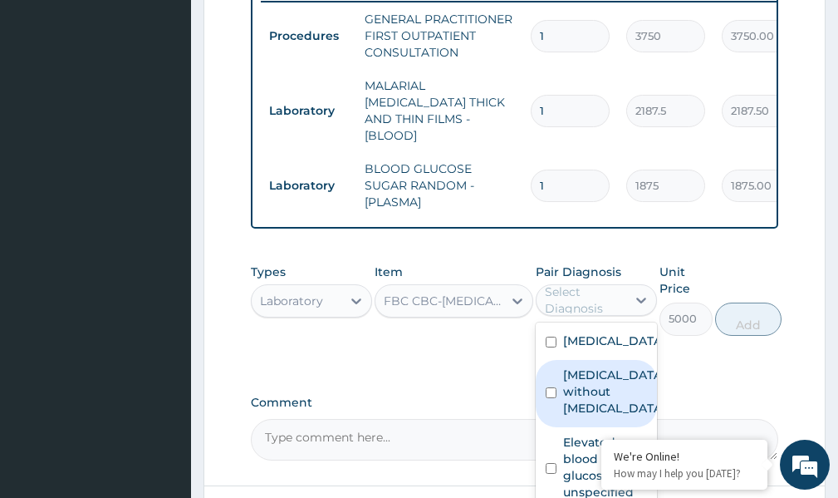
click at [550, 398] on input "checkbox" at bounding box center [551, 392] width 11 height 11
checkbox input "true"
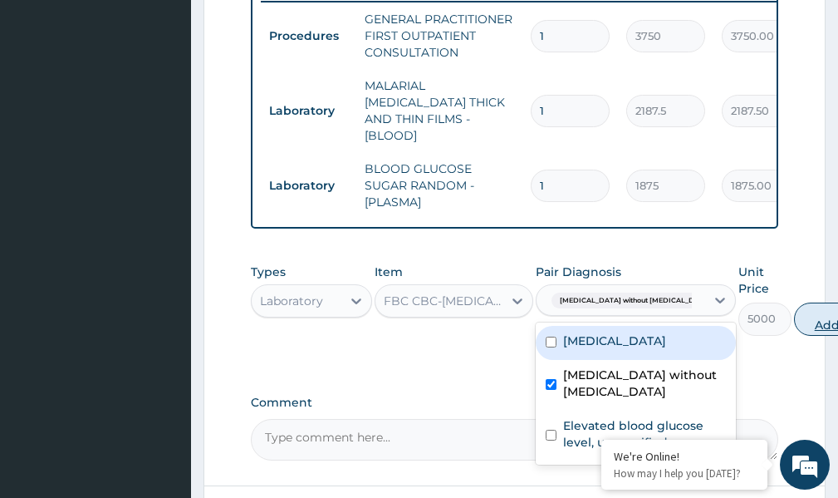
click at [794, 319] on button "Add" at bounding box center [827, 318] width 66 height 33
type input "0"
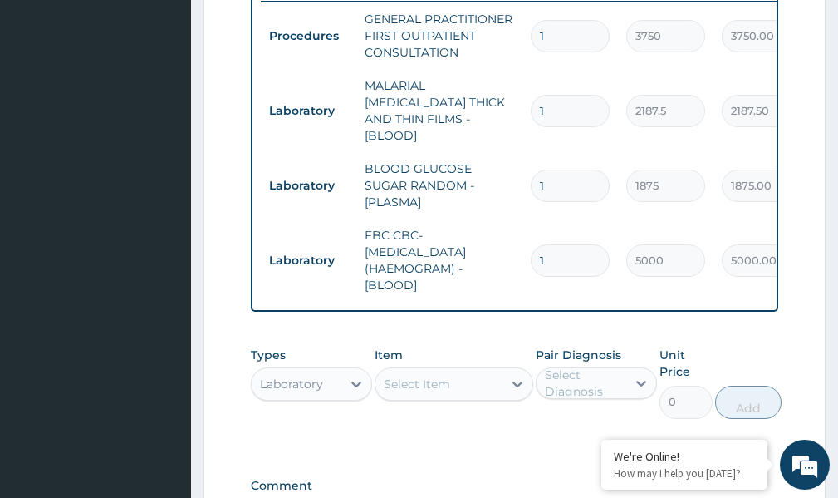
type input "2"
type input "10000.00"
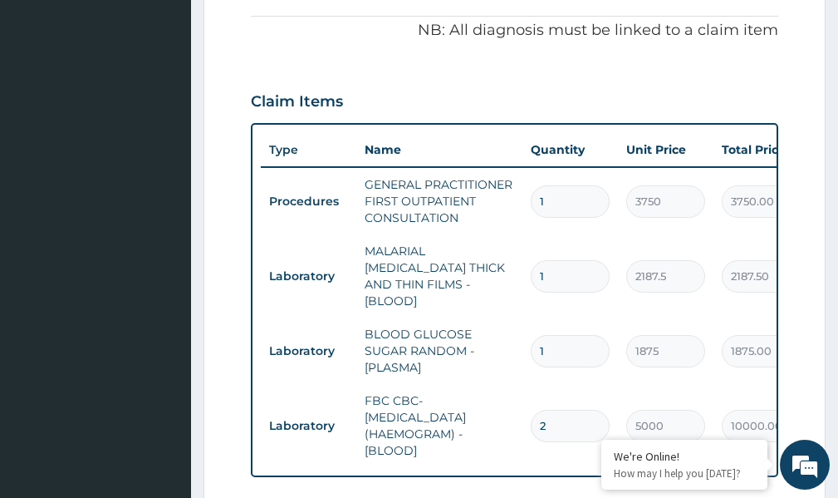
scroll to position [542, 0]
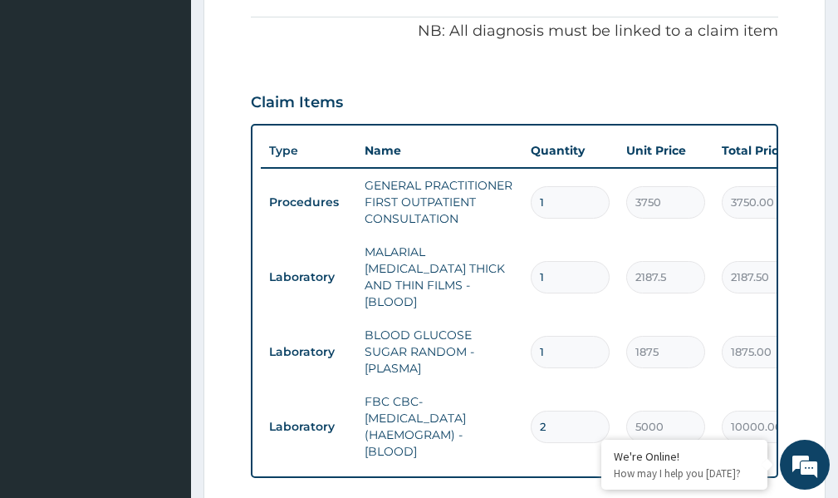
type input "2"
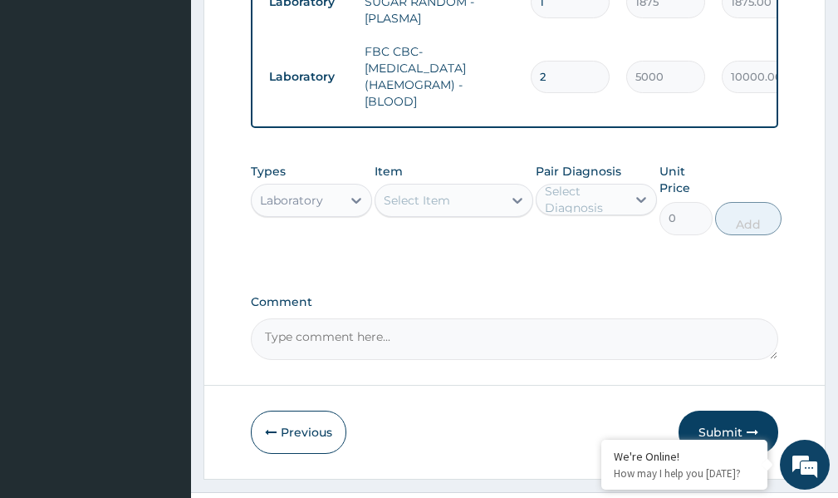
scroll to position [924, 0]
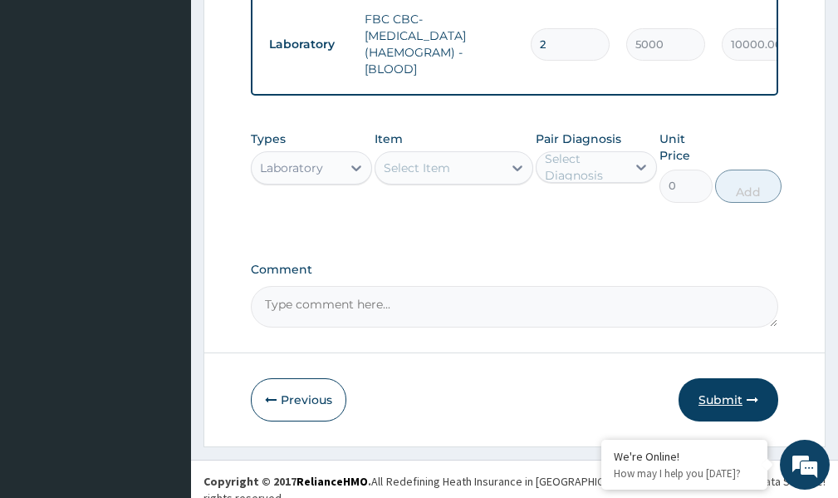
click at [712, 391] on button "Submit" at bounding box center [729, 399] width 100 height 43
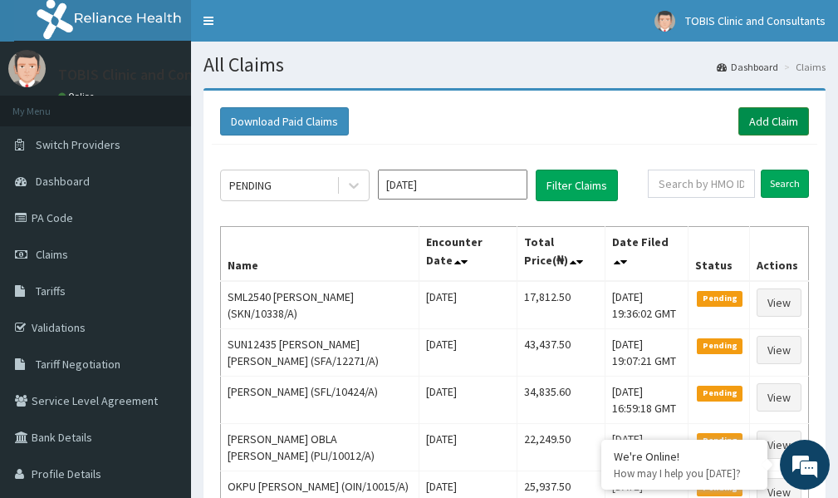
click at [759, 124] on link "Add Claim" at bounding box center [774, 121] width 71 height 28
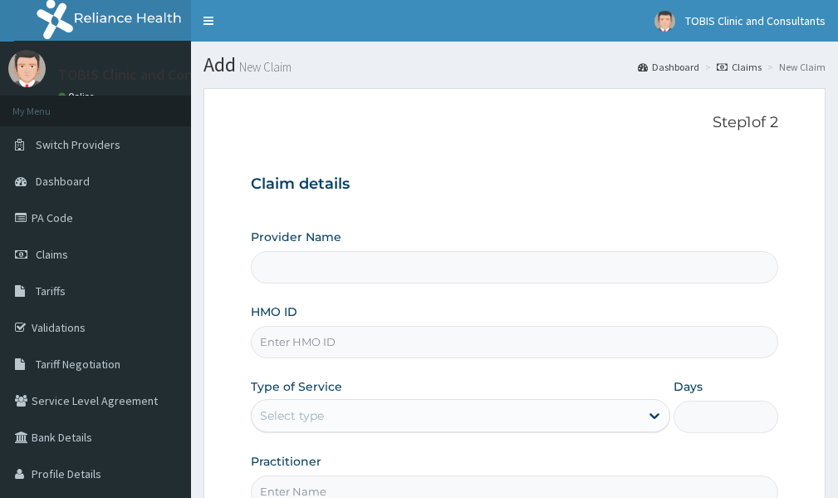
click at [295, 344] on input "HMO ID" at bounding box center [515, 342] width 528 height 32
paste input "SKN/10243/A"
type input "SKN/10243/A"
type input "Tobis Clinic and Consultants"
type input "SKN/10243/A"
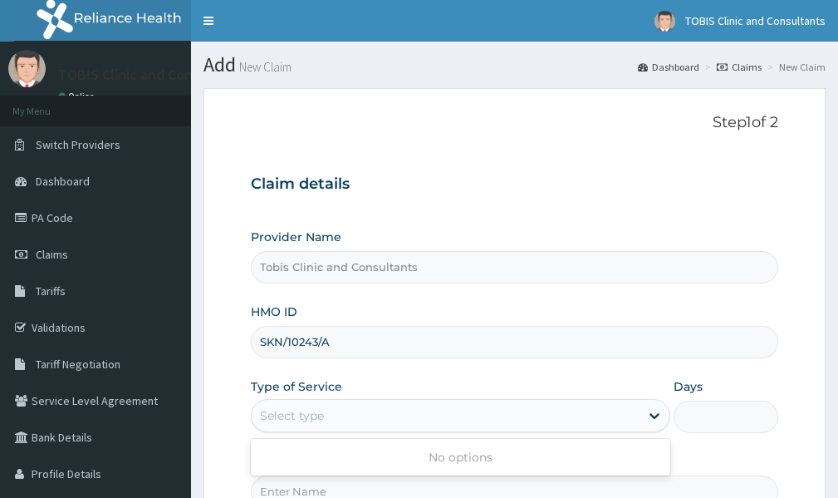
click at [350, 420] on div "Select type" at bounding box center [446, 415] width 388 height 27
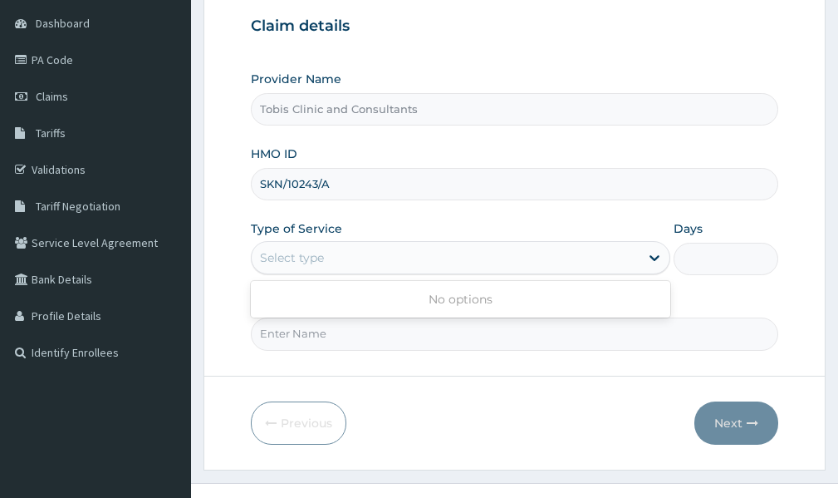
scroll to position [166, 0]
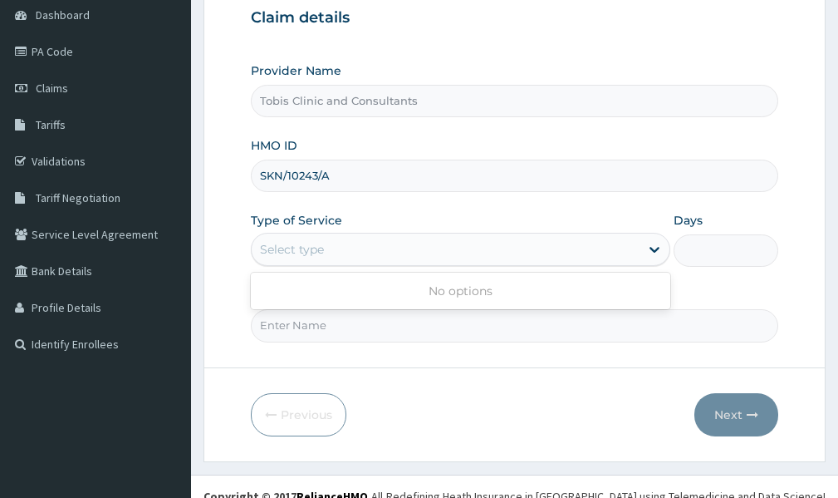
click at [477, 253] on div "Select type" at bounding box center [446, 249] width 388 height 27
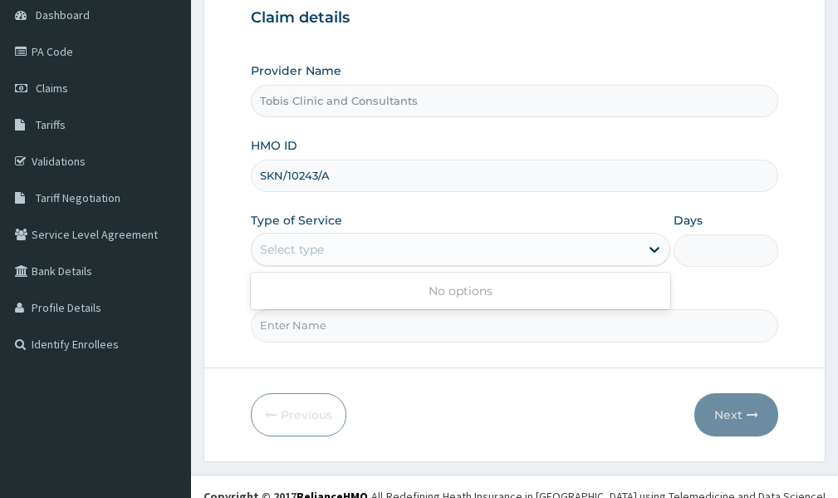
click at [477, 253] on div "Select type" at bounding box center [446, 249] width 388 height 27
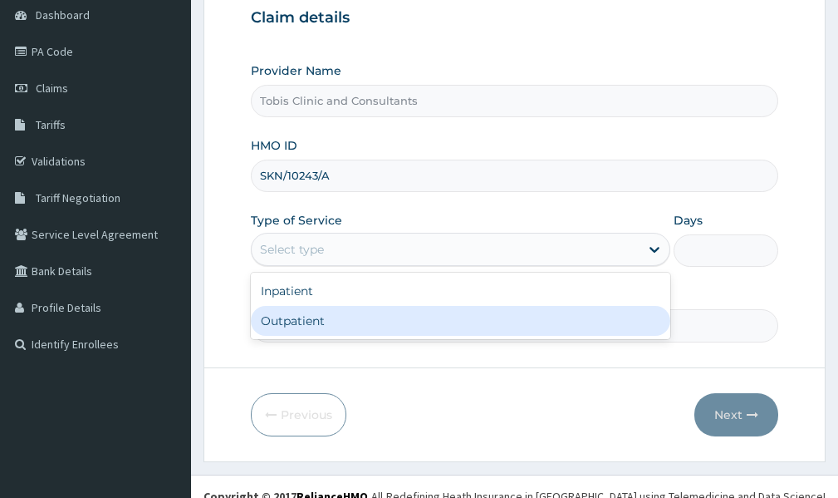
click at [402, 322] on div "Outpatient" at bounding box center [461, 321] width 420 height 30
type input "1"
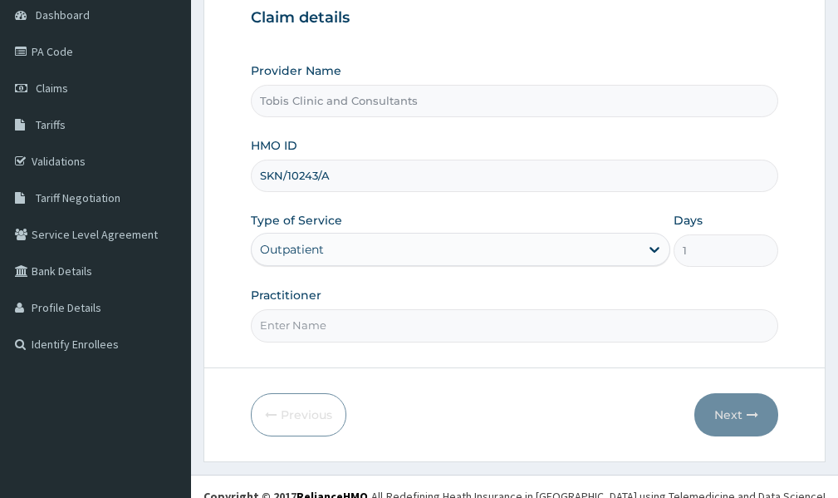
click at [405, 322] on input "Practitioner" at bounding box center [515, 325] width 528 height 32
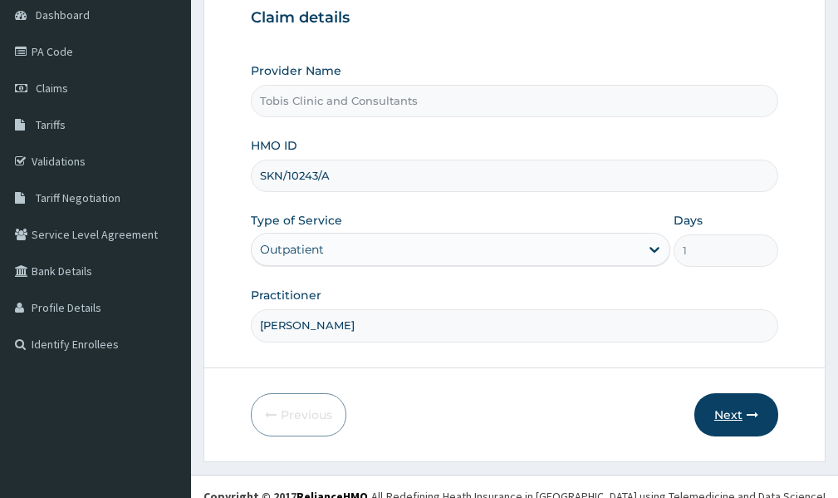
type input "[PERSON_NAME]"
click at [741, 426] on button "Next" at bounding box center [737, 414] width 84 height 43
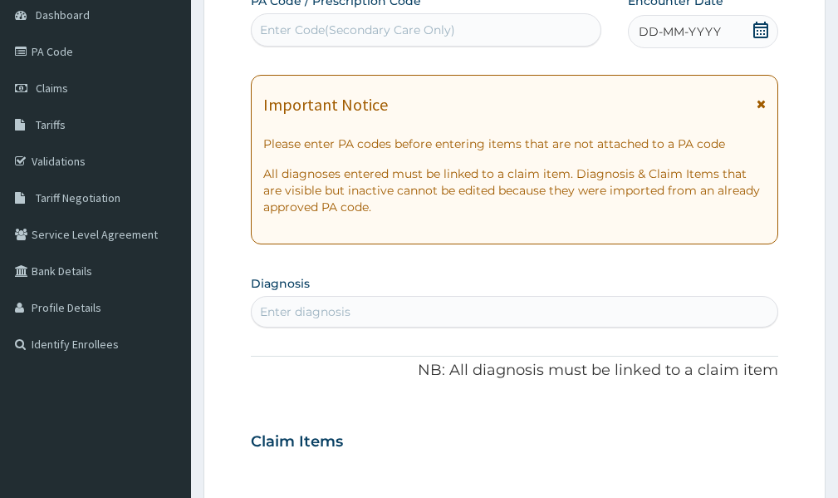
click at [761, 29] on icon at bounding box center [761, 30] width 17 height 17
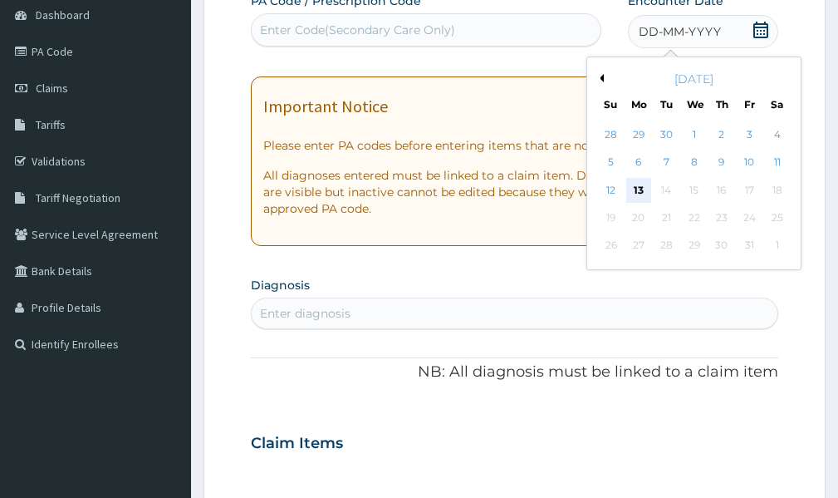
click at [634, 189] on div "13" at bounding box center [639, 190] width 25 height 25
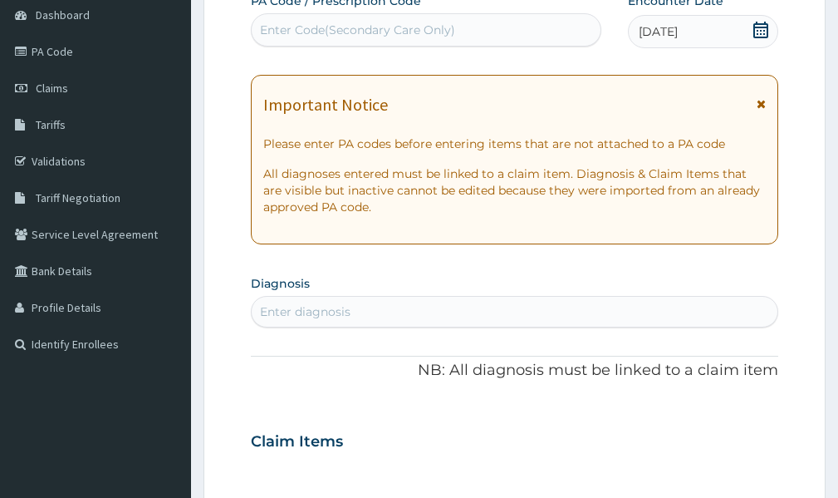
drag, startPoint x: 359, startPoint y: 314, endPoint x: 369, endPoint y: 313, distance: 10.0
click at [359, 313] on div "Enter diagnosis" at bounding box center [515, 311] width 526 height 27
type input "[MEDICAL_DATA]"
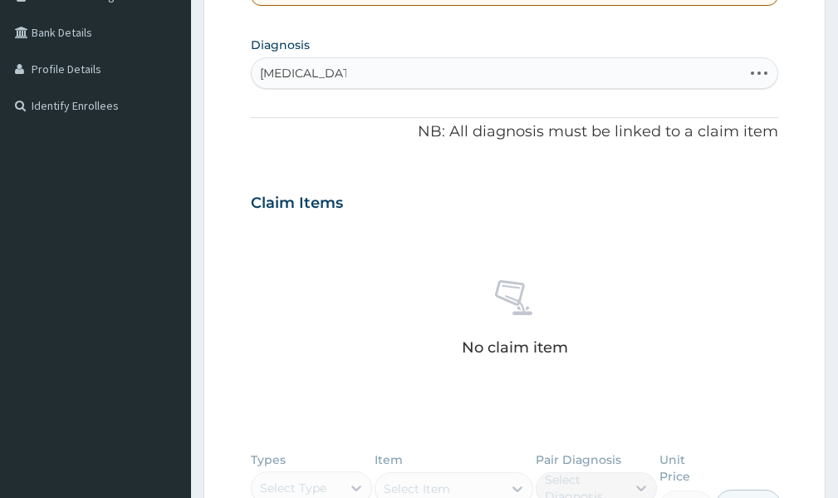
scroll to position [415, 0]
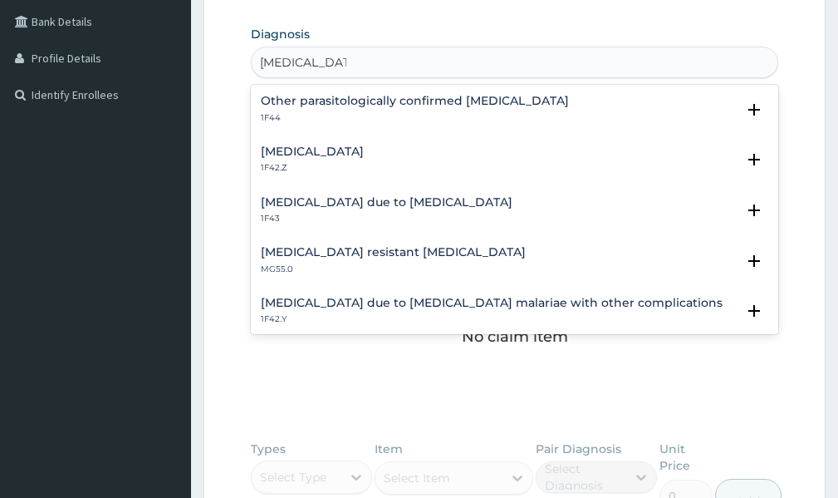
click at [364, 155] on h4 "[MEDICAL_DATA]" at bounding box center [312, 151] width 103 height 12
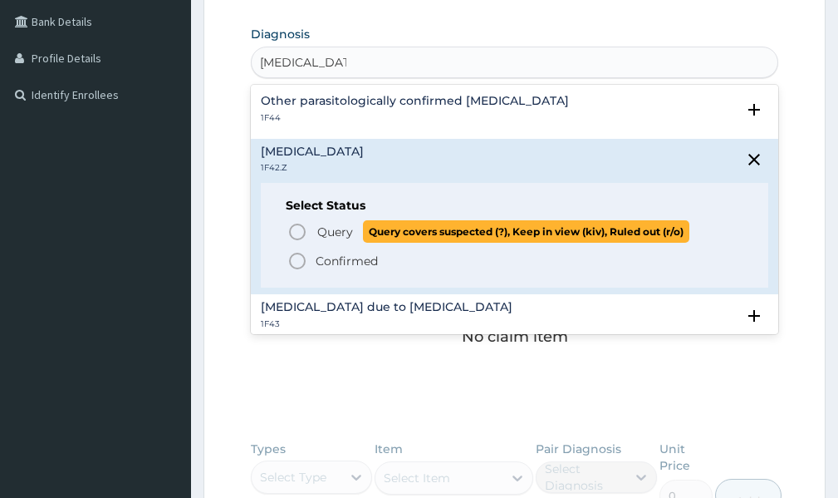
click at [290, 231] on circle "status option query" at bounding box center [297, 231] width 15 height 15
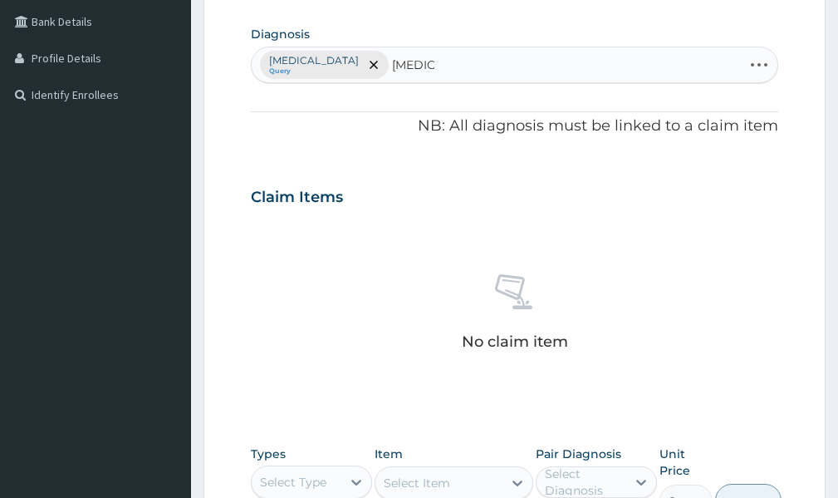
type input "[MEDICAL_DATA]"
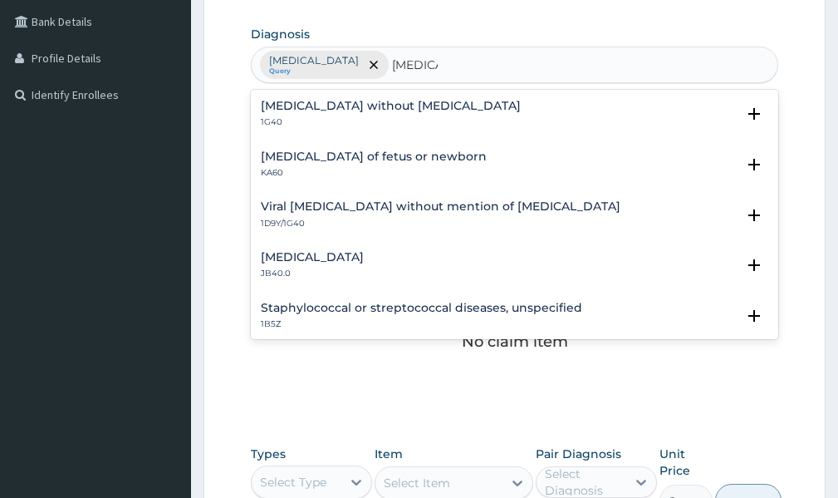
click at [394, 105] on h4 "[MEDICAL_DATA] without [MEDICAL_DATA]" at bounding box center [391, 106] width 260 height 12
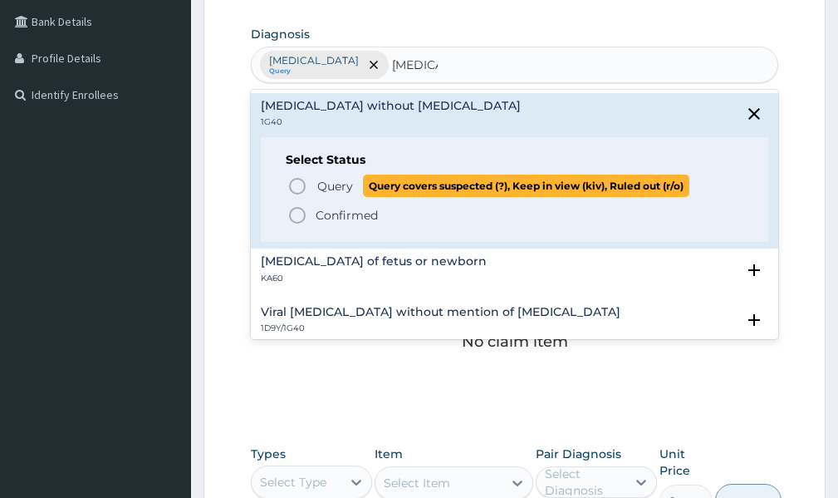
click at [302, 184] on icon "status option query" at bounding box center [298, 186] width 20 height 20
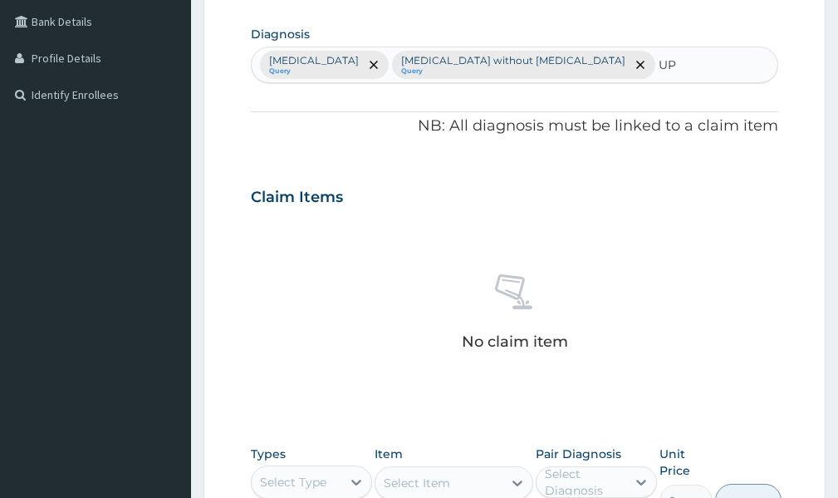
type input "U"
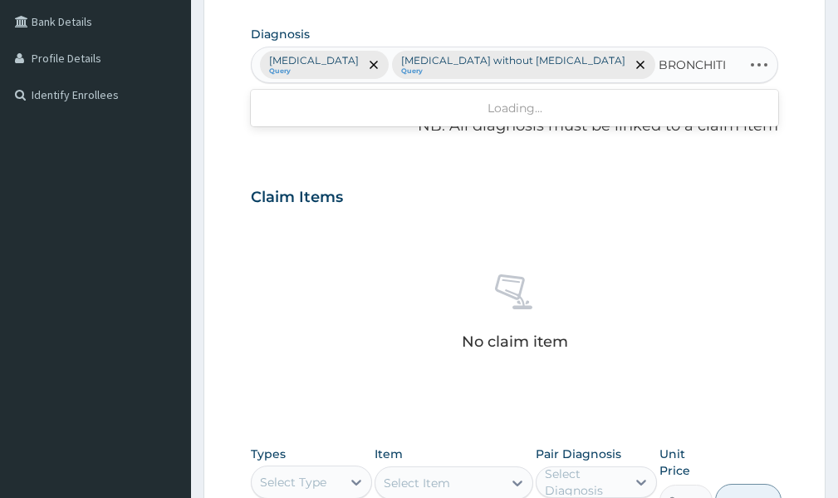
type input "[MEDICAL_DATA]"
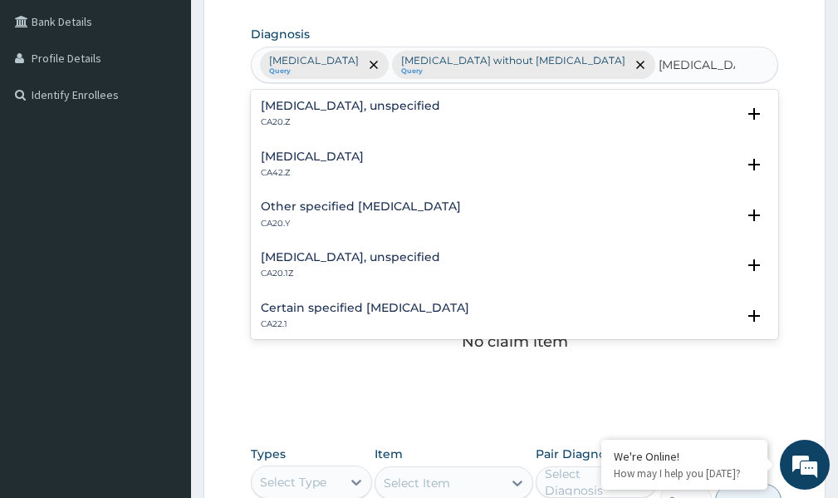
click at [350, 163] on h4 "[MEDICAL_DATA]" at bounding box center [312, 156] width 103 height 12
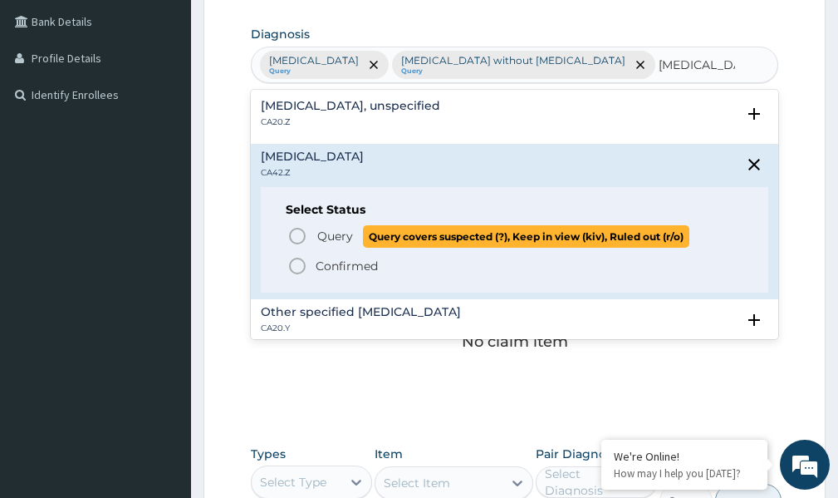
click at [297, 246] on icon "status option query" at bounding box center [298, 236] width 20 height 20
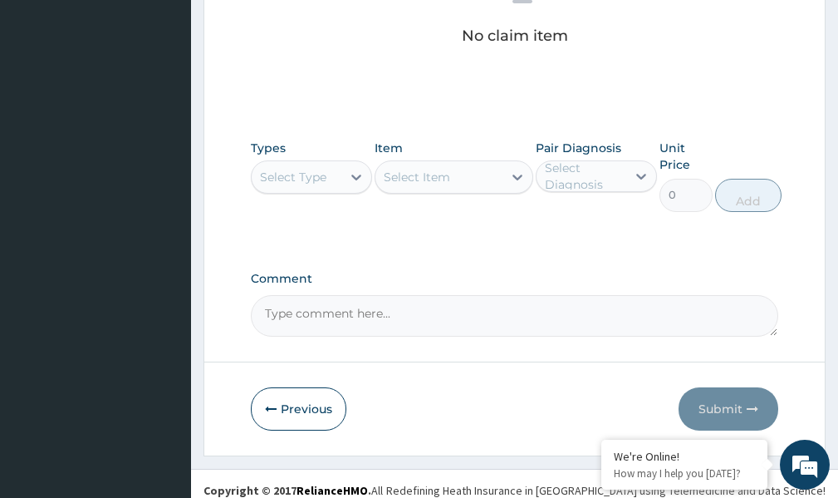
scroll to position [765, 0]
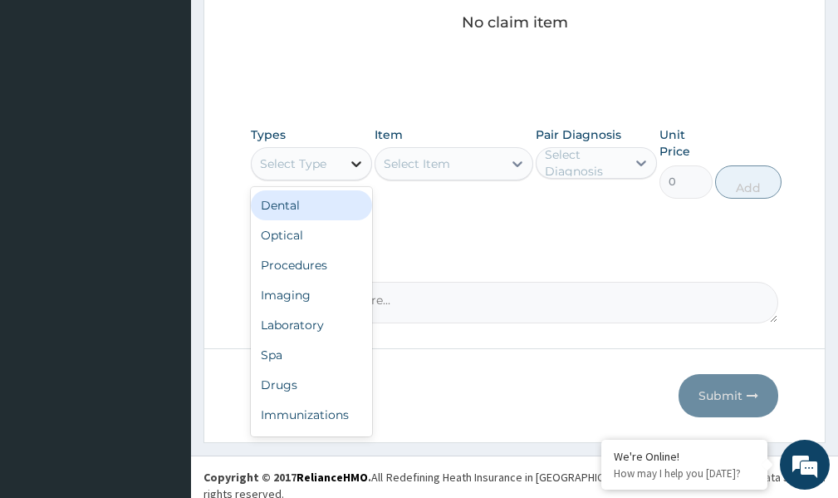
click at [357, 159] on icon at bounding box center [356, 163] width 17 height 17
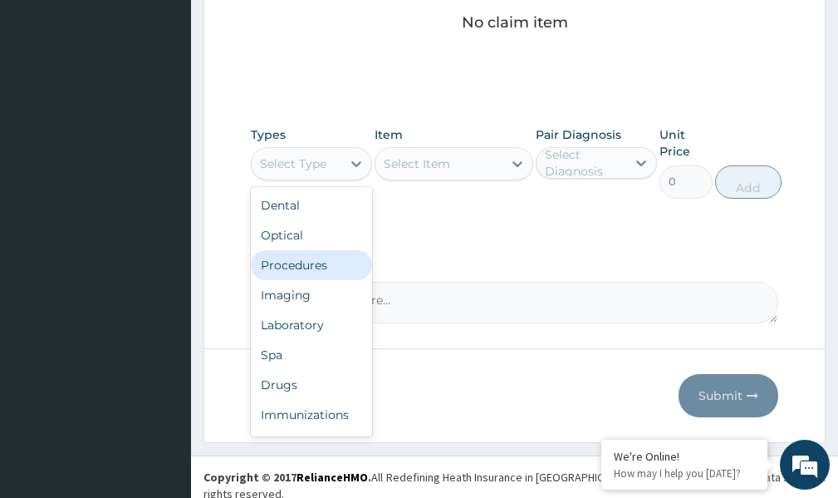
click at [315, 267] on div "Procedures" at bounding box center [311, 265] width 121 height 30
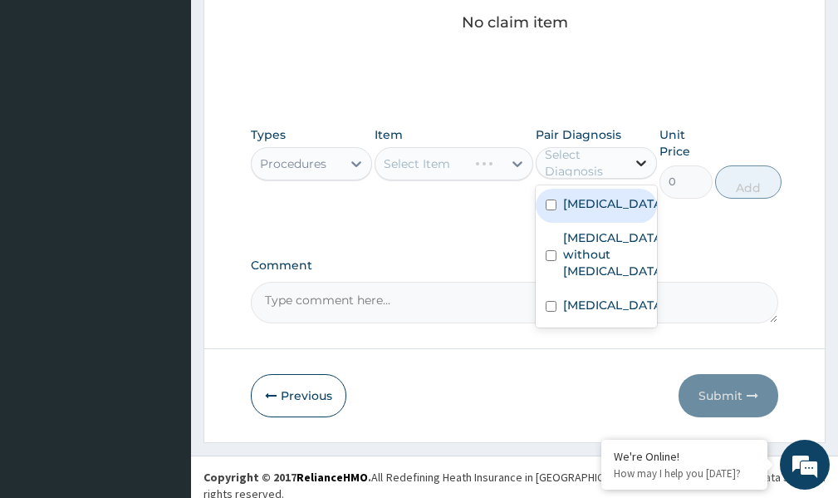
click at [637, 164] on icon at bounding box center [641, 163] width 17 height 17
click at [548, 210] on input "checkbox" at bounding box center [551, 204] width 11 height 11
checkbox input "true"
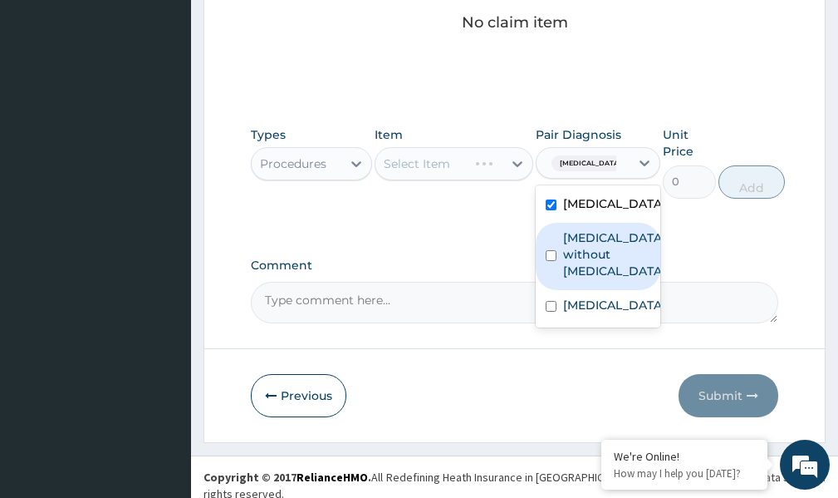
click at [550, 261] on input "checkbox" at bounding box center [551, 255] width 11 height 11
checkbox input "true"
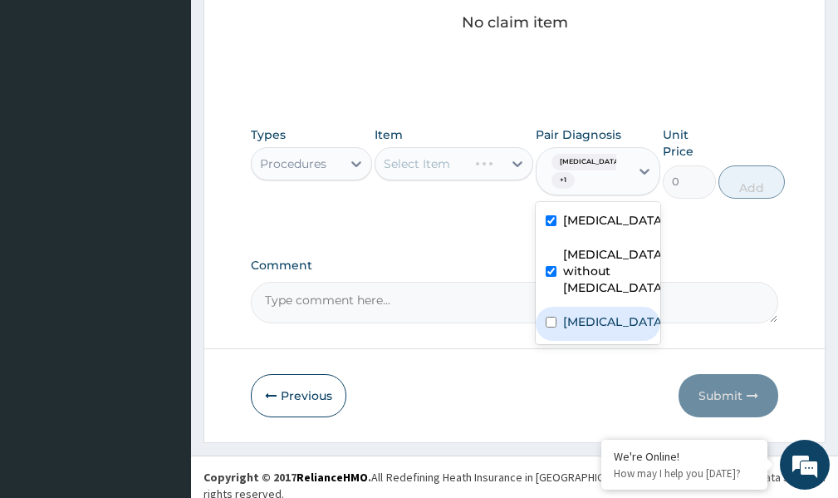
scroll to position [0, 0]
click at [549, 327] on input "checkbox" at bounding box center [551, 322] width 11 height 11
checkbox input "true"
click at [514, 169] on div "Select Item" at bounding box center [454, 163] width 158 height 33
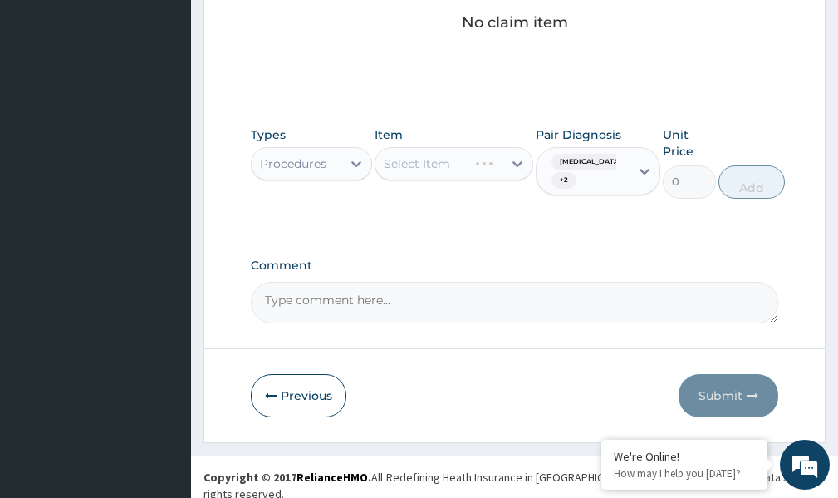
click at [514, 160] on div "Select Item" at bounding box center [454, 163] width 158 height 33
click at [514, 160] on icon at bounding box center [517, 163] width 17 height 17
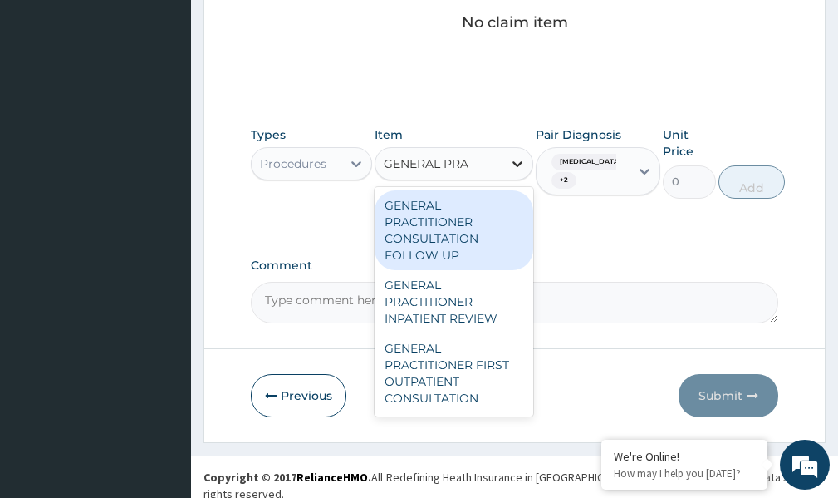
type input "GENERAL PRAC"
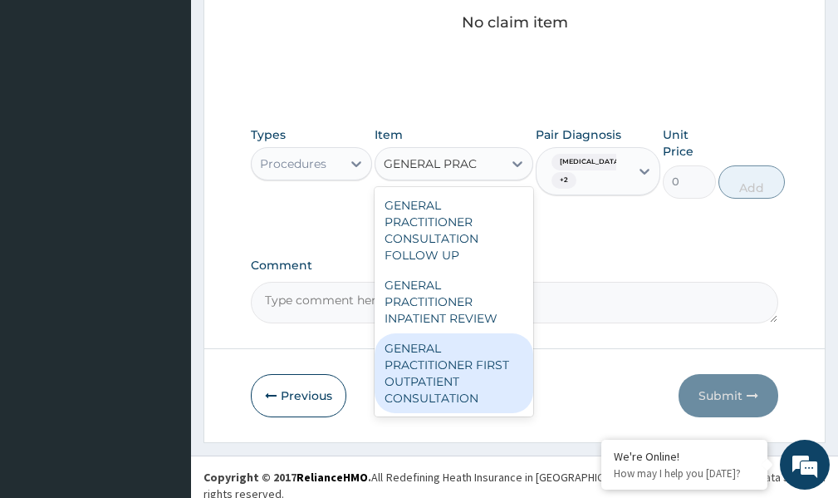
click at [470, 398] on div "GENERAL PRACTITIONER FIRST OUTPATIENT CONSULTATION" at bounding box center [454, 373] width 158 height 80
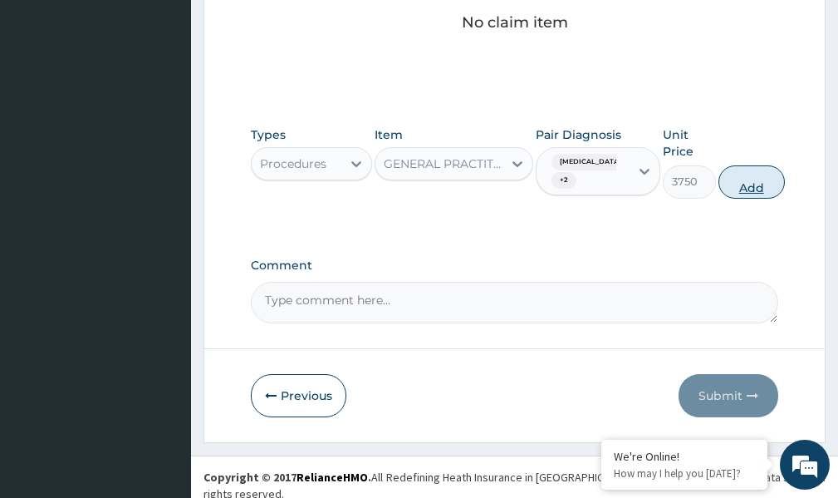
click at [785, 188] on button "Add" at bounding box center [752, 181] width 66 height 33
type input "0"
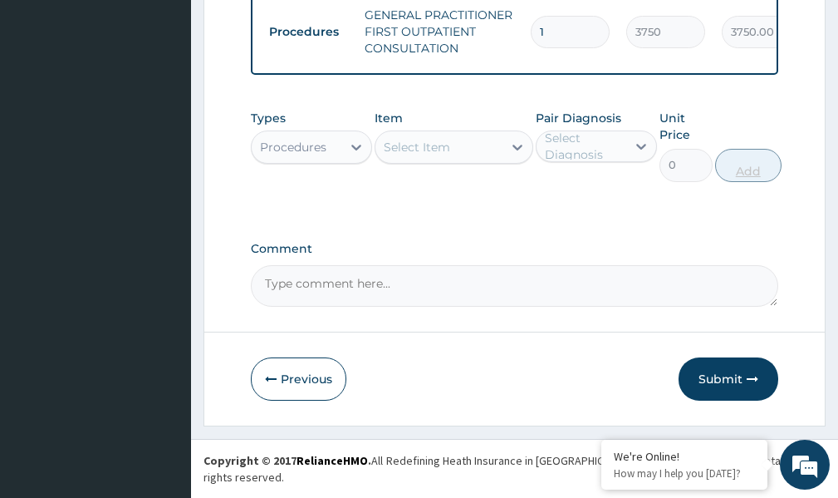
scroll to position [708, 0]
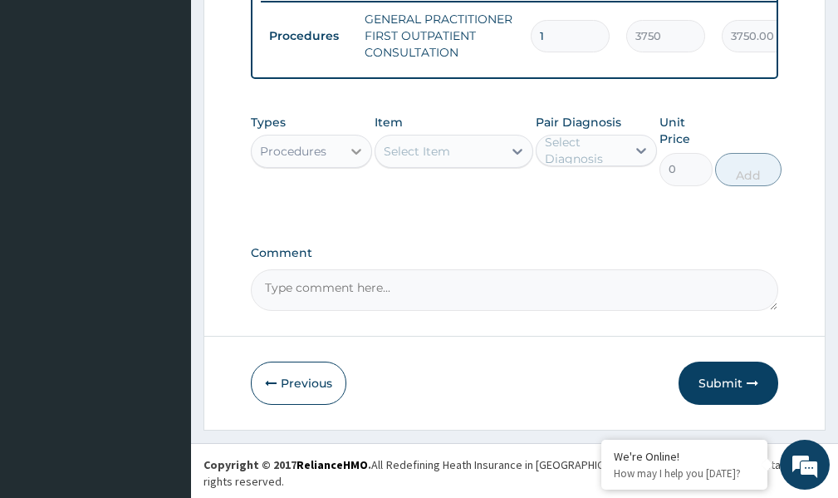
click at [364, 160] on icon at bounding box center [356, 151] width 17 height 17
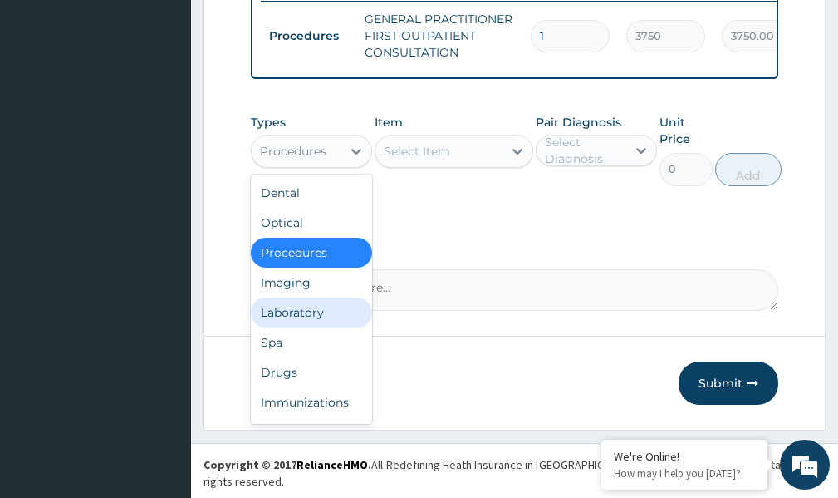
drag, startPoint x: 301, startPoint y: 330, endPoint x: 342, endPoint y: 300, distance: 51.2
click at [304, 324] on div "Laboratory" at bounding box center [311, 312] width 121 height 30
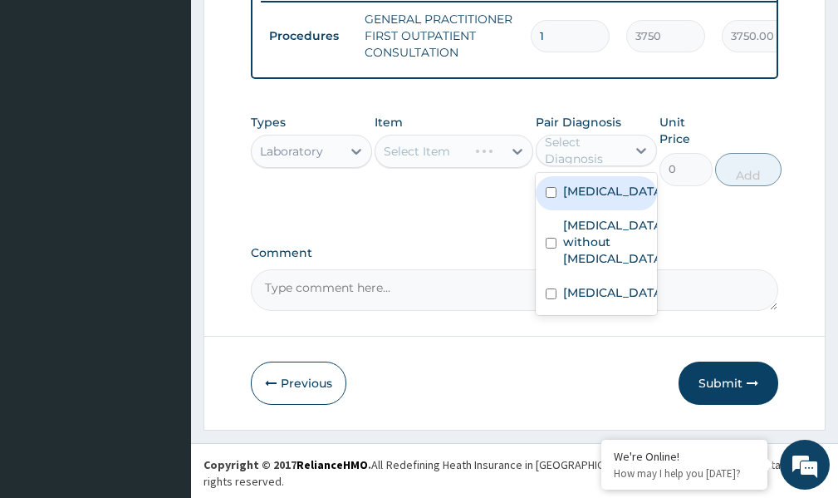
click at [553, 163] on div "Select Diagnosis" at bounding box center [585, 150] width 80 height 33
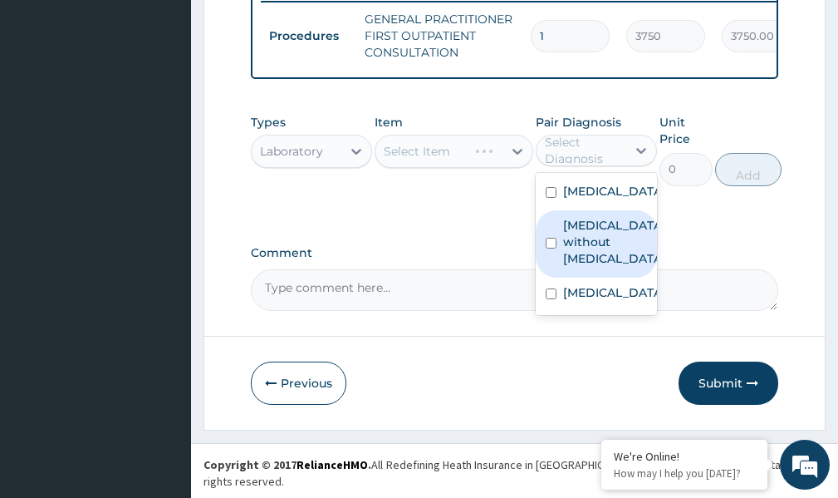
click at [552, 248] on input "checkbox" at bounding box center [551, 243] width 11 height 11
checkbox input "true"
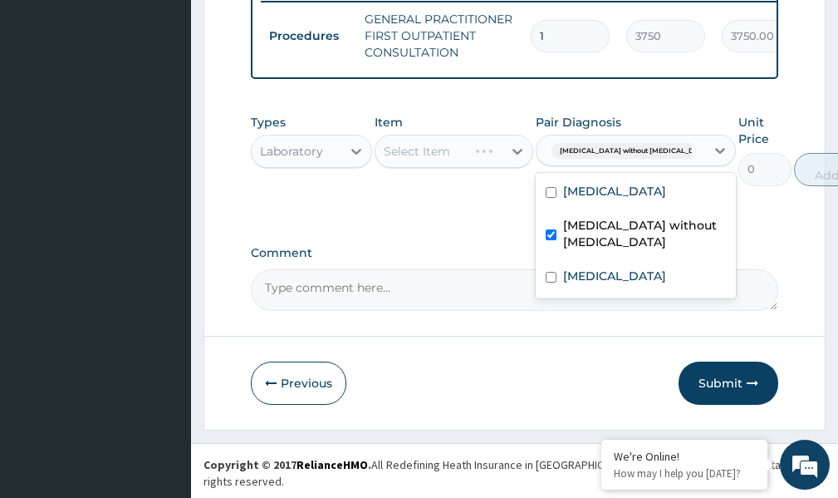
click at [515, 162] on div "Select Item" at bounding box center [454, 151] width 158 height 33
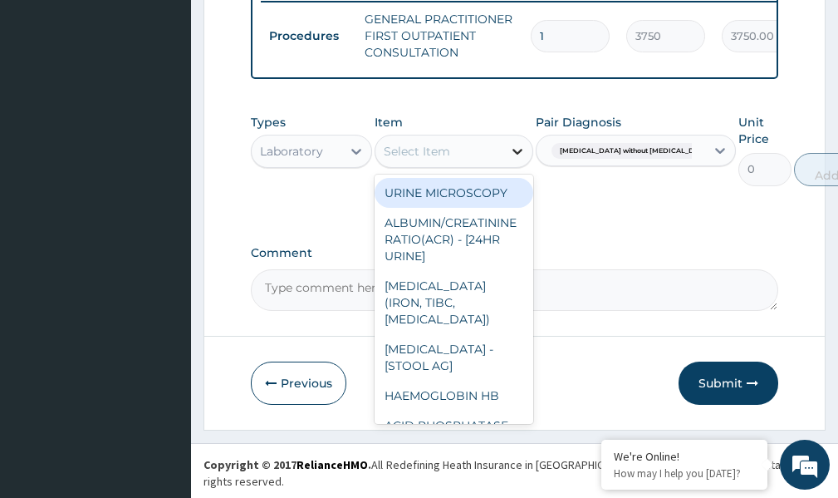
click at [514, 160] on icon at bounding box center [517, 151] width 17 height 17
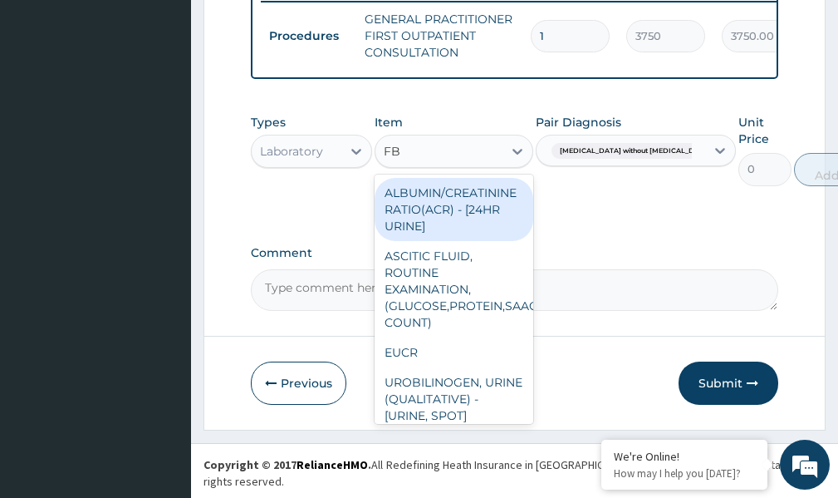
type input "FBC"
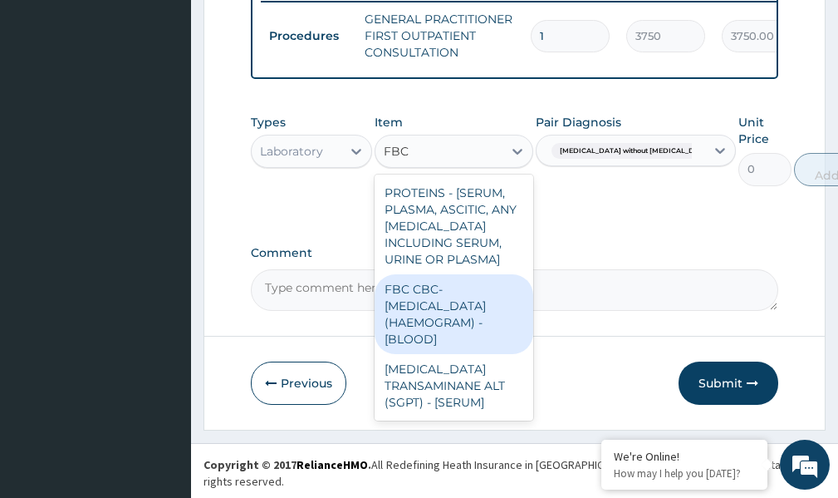
click at [435, 337] on div "FBC CBC-[MEDICAL_DATA] (HAEMOGRAM) - [BLOOD]" at bounding box center [454, 314] width 158 height 80
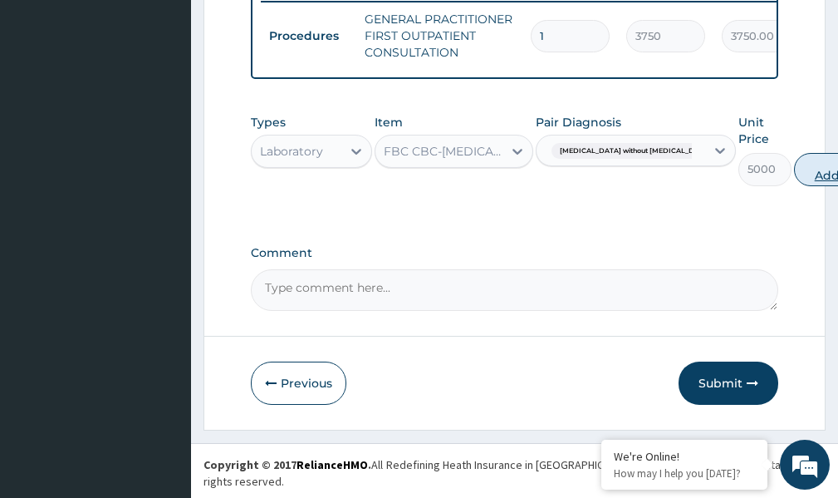
click at [794, 186] on button "Add" at bounding box center [827, 169] width 66 height 33
type input "0"
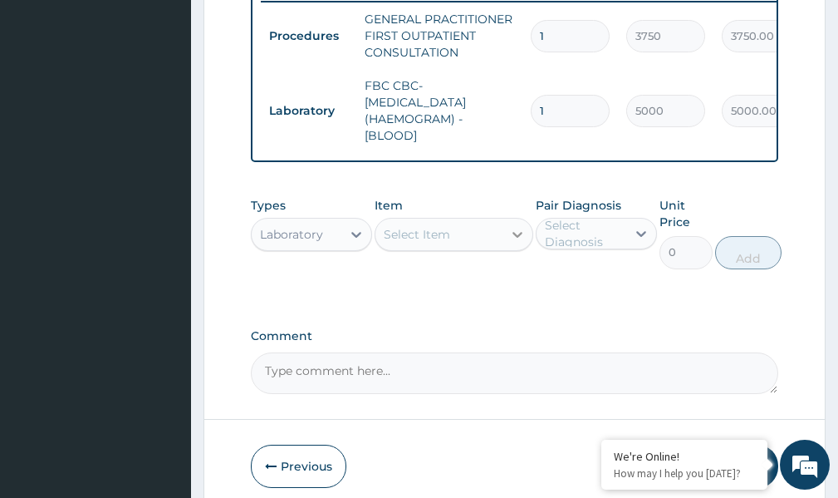
click at [516, 243] on icon at bounding box center [517, 234] width 17 height 17
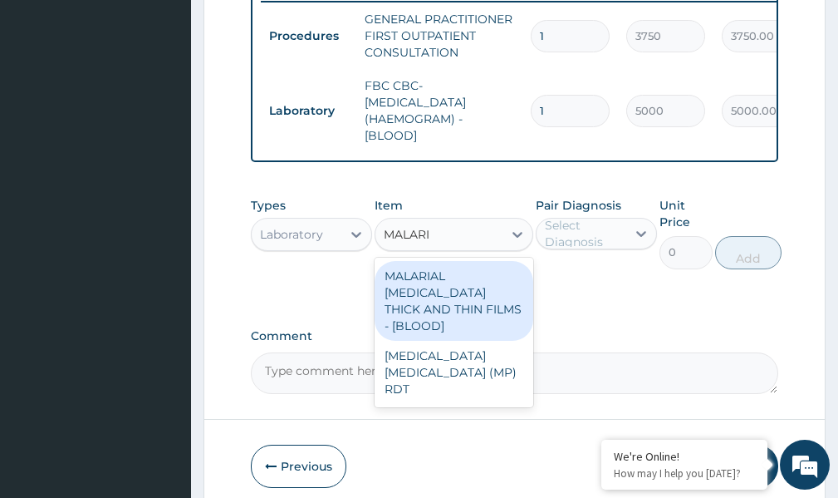
type input "[MEDICAL_DATA]"
click at [498, 307] on div "MALARIAL [MEDICAL_DATA] THICK AND THIN FILMS - [BLOOD]" at bounding box center [454, 301] width 158 height 80
type input "2187.5"
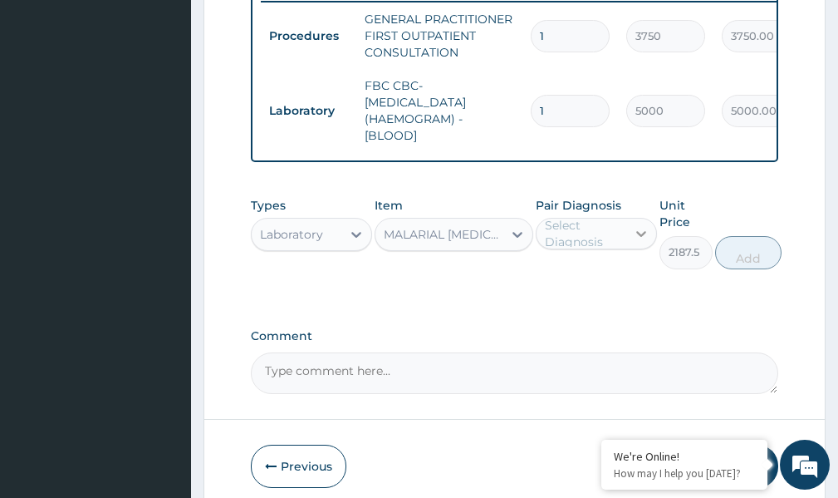
click at [644, 242] on icon at bounding box center [641, 233] width 17 height 17
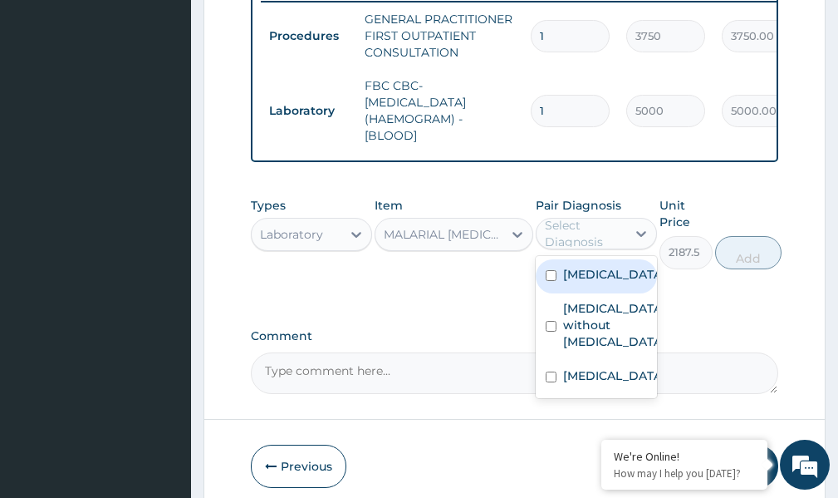
click at [553, 281] on input "checkbox" at bounding box center [551, 275] width 11 height 11
checkbox input "true"
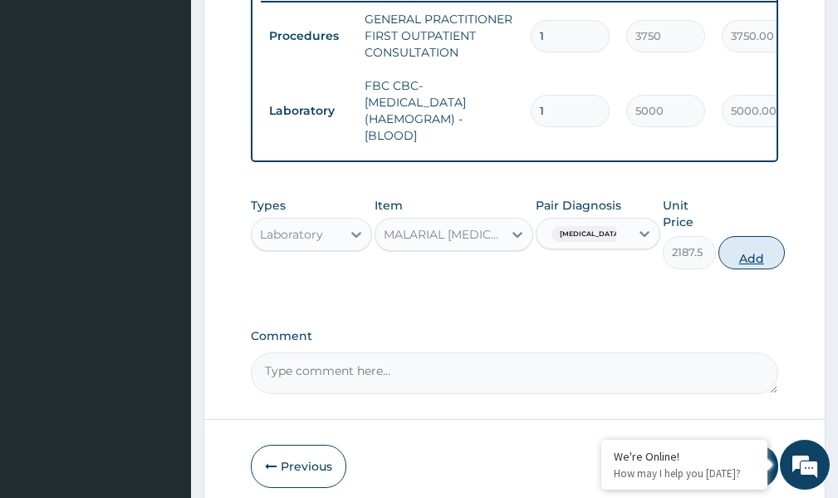
click at [785, 265] on button "Add" at bounding box center [752, 252] width 66 height 33
type input "0"
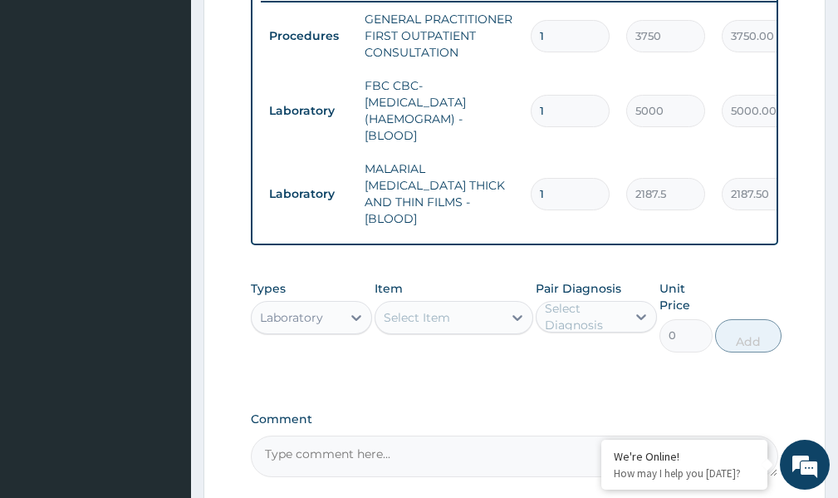
click at [434, 322] on div "Select Item" at bounding box center [439, 317] width 126 height 27
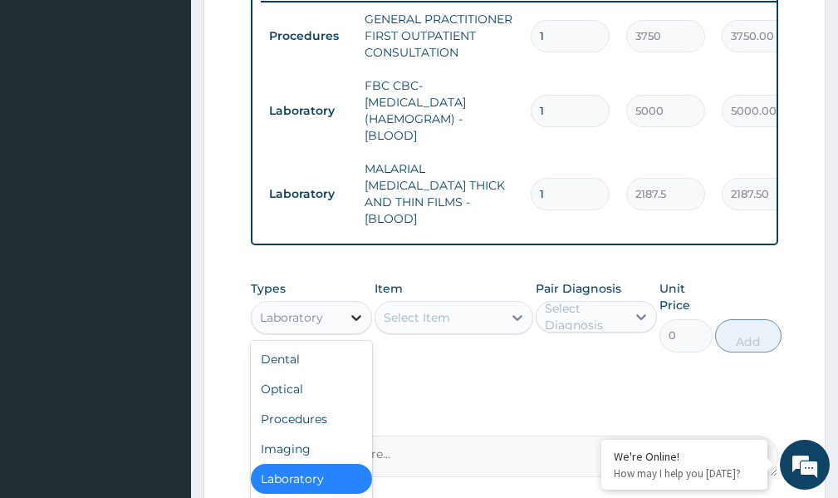
click at [356, 312] on icon at bounding box center [356, 317] width 17 height 17
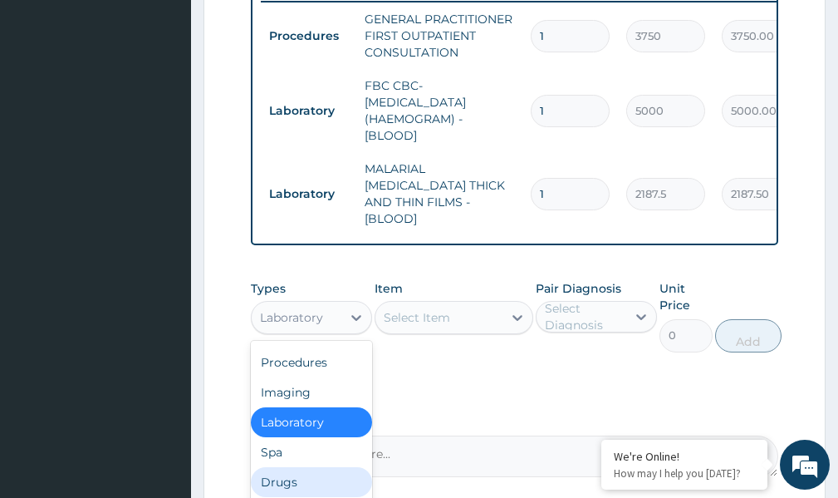
click at [284, 479] on div "Drugs" at bounding box center [311, 482] width 121 height 30
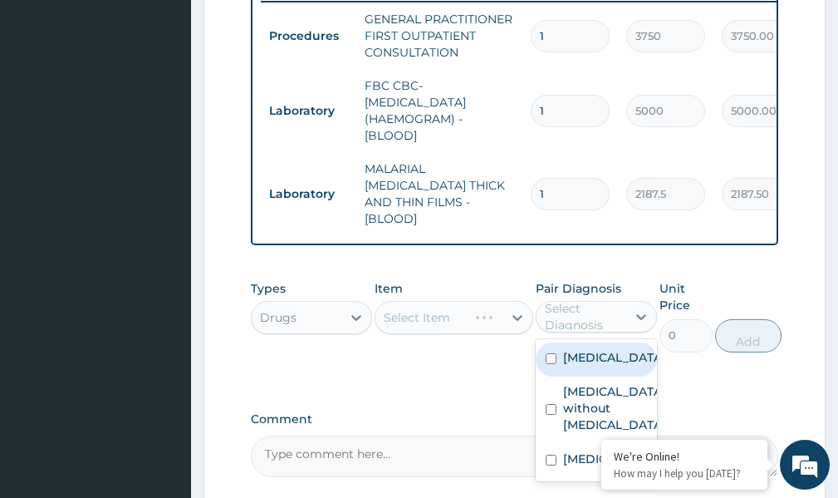
click at [540, 312] on div "Select Diagnosis" at bounding box center [582, 316] width 90 height 27
click at [553, 364] on input "checkbox" at bounding box center [551, 358] width 11 height 11
checkbox input "true"
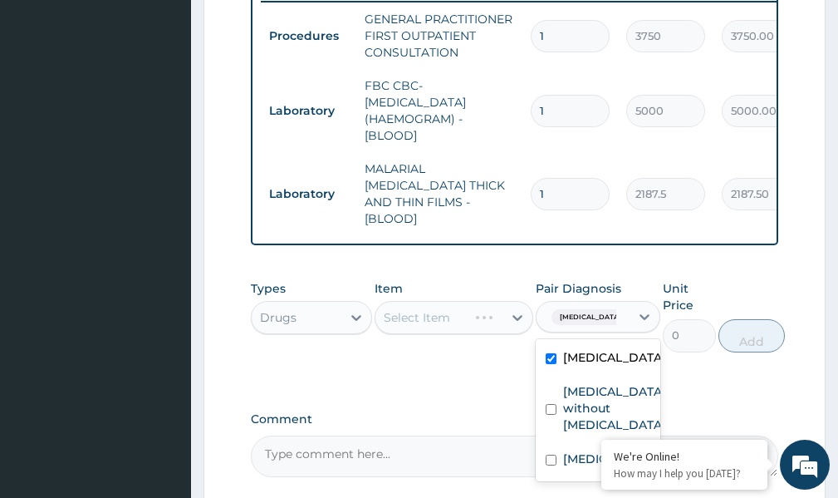
click at [514, 311] on div "Select Item" at bounding box center [454, 317] width 158 height 33
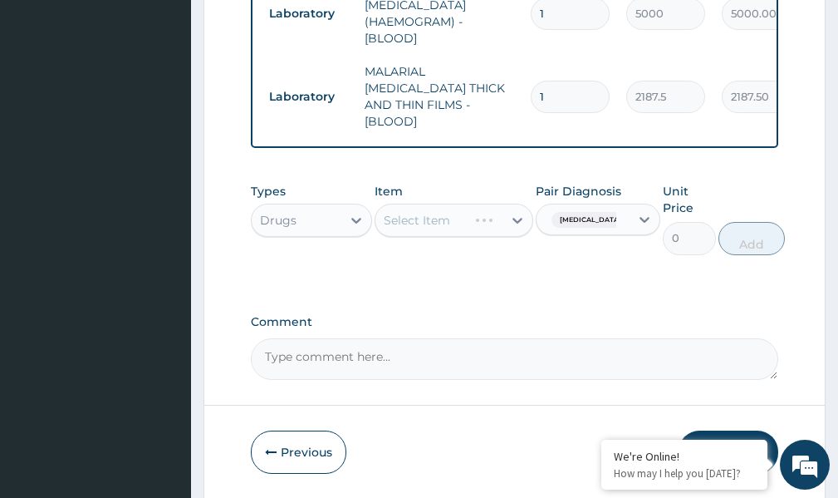
scroll to position [858, 0]
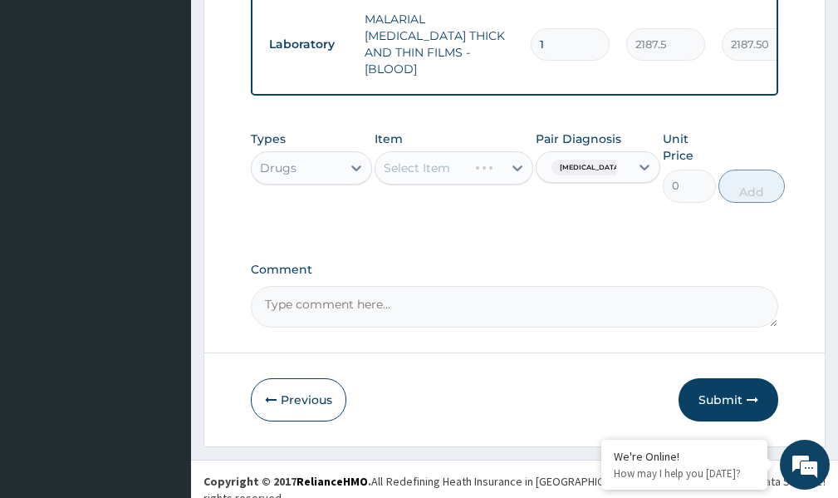
click at [514, 162] on div "Select Item" at bounding box center [454, 167] width 158 height 33
click at [514, 161] on div "Select Item" at bounding box center [454, 167] width 158 height 33
click at [514, 172] on div "Select Item" at bounding box center [454, 167] width 158 height 33
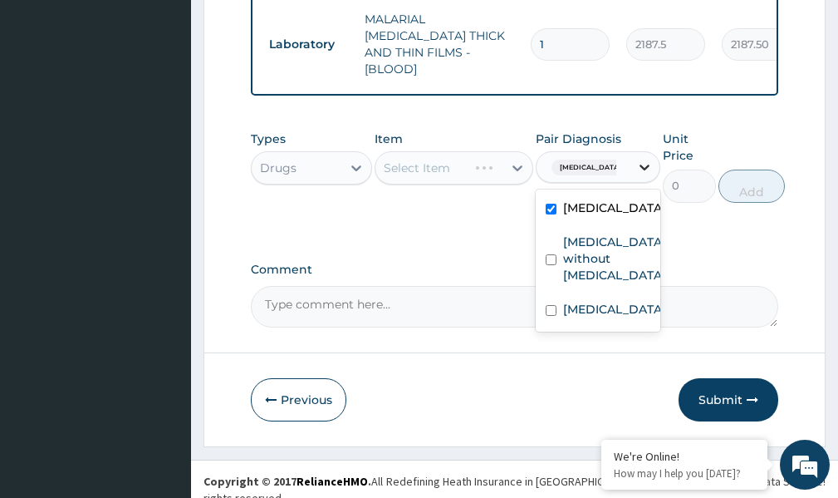
click at [653, 159] on icon at bounding box center [645, 167] width 17 height 17
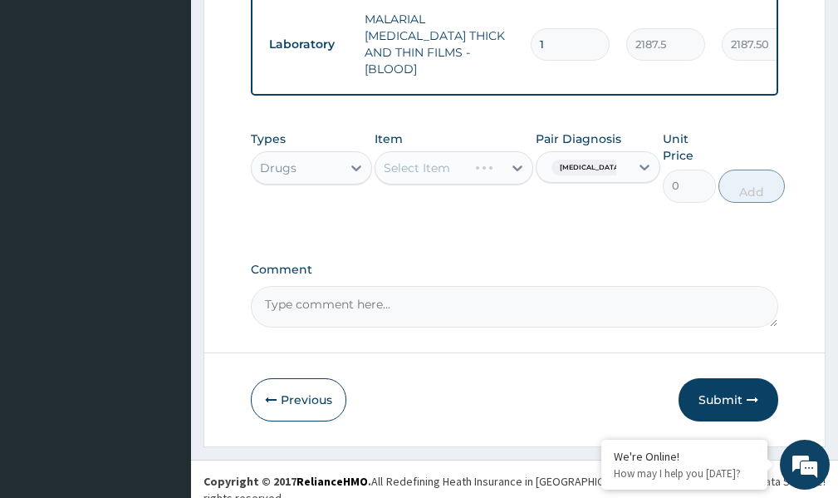
click at [514, 163] on div "Select Item" at bounding box center [454, 167] width 158 height 33
click at [513, 163] on div "Select Item" at bounding box center [454, 167] width 158 height 33
